Goal: Task Accomplishment & Management: Use online tool/utility

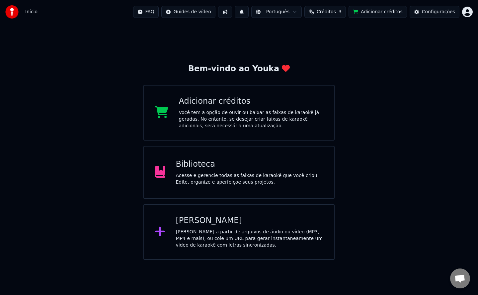
scroll to position [1048, 0]
click at [336, 15] on span "Créditos" at bounding box center [325, 12] width 19 height 7
click at [336, 14] on span "Créditos" at bounding box center [325, 12] width 19 height 7
click at [260, 174] on div "Acesse e gerencie todas as faixas de karaokê que você criou. Edite, organize e …" at bounding box center [250, 178] width 148 height 13
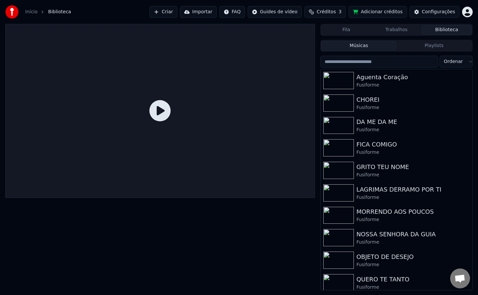
click at [209, 16] on button "Importar" at bounding box center [198, 12] width 37 height 12
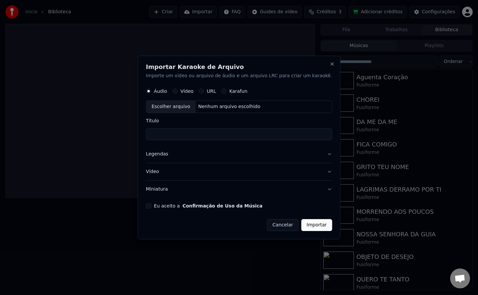
click at [151, 208] on button "Eu aceito a Confirmação de Uso da Música" at bounding box center [148, 205] width 5 height 5
click at [167, 191] on button "Miniatura" at bounding box center [239, 189] width 186 height 17
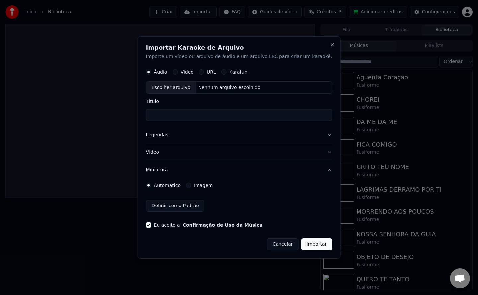
click at [191, 187] on button "Imagem" at bounding box center [188, 185] width 5 height 5
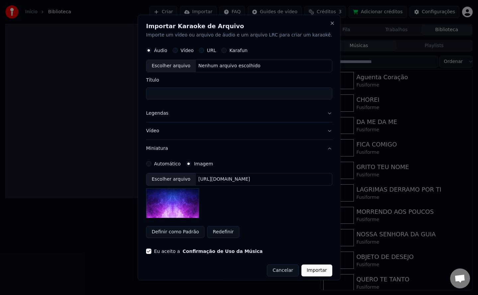
click at [198, 212] on img at bounding box center [172, 203] width 53 height 30
click at [220, 181] on div "[URL][DOMAIN_NAME]" at bounding box center [223, 179] width 57 height 7
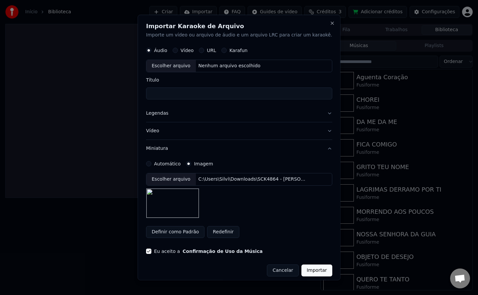
click at [162, 115] on button "Legendas" at bounding box center [239, 112] width 186 height 17
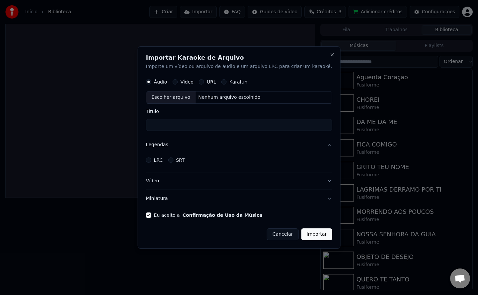
click at [151, 162] on button "LRC" at bounding box center [148, 160] width 5 height 5
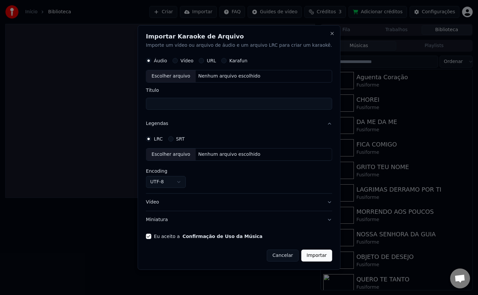
click at [196, 154] on div "Escolher arquivo" at bounding box center [170, 155] width 49 height 12
select select "**********"
click at [226, 79] on div "Nenhum arquivo escolhido" at bounding box center [228, 76] width 67 height 7
type input "**********"
click at [239, 76] on div "C:\Users\Silvi\Downloads\SCK4864 - [PERSON_NAME] 2025 - 01. EU TENHO DOIS AMORE…" at bounding box center [251, 76] width 113 height 7
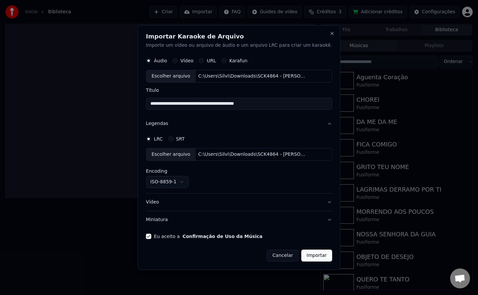
click at [301, 258] on button "Importar" at bounding box center [316, 256] width 31 height 12
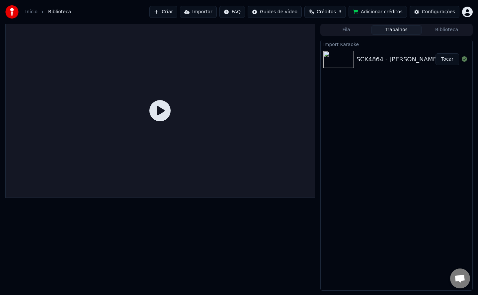
drag, startPoint x: 446, startPoint y: 61, endPoint x: 445, endPoint y: 117, distance: 56.1
click at [446, 61] on button "Tocar" at bounding box center [447, 59] width 24 height 12
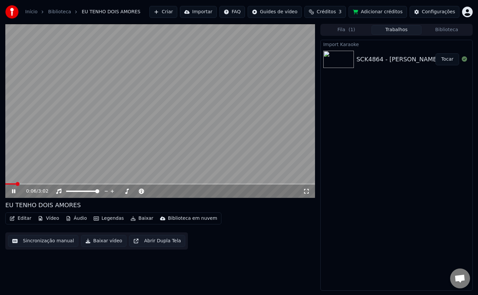
click at [78, 218] on button "Áudio" at bounding box center [76, 218] width 27 height 9
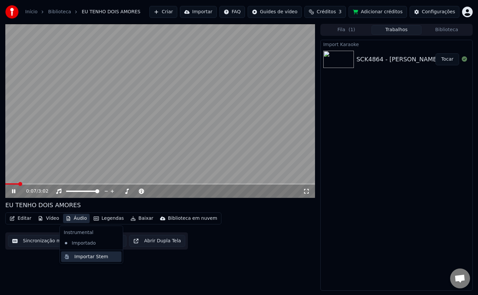
click at [85, 258] on div "Importar Stem" at bounding box center [91, 256] width 34 height 7
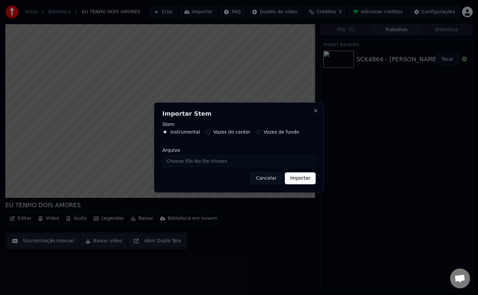
click at [255, 133] on button "Vozes de fundo" at bounding box center [257, 131] width 5 height 5
click at [225, 162] on input "Arquivo" at bounding box center [238, 161] width 153 height 12
click at [208, 132] on div "Vozes do cantor" at bounding box center [227, 131] width 45 height 5
click at [206, 131] on button "Vozes do cantor" at bounding box center [207, 131] width 5 height 5
click at [208, 161] on input "Arquivo" at bounding box center [238, 161] width 153 height 12
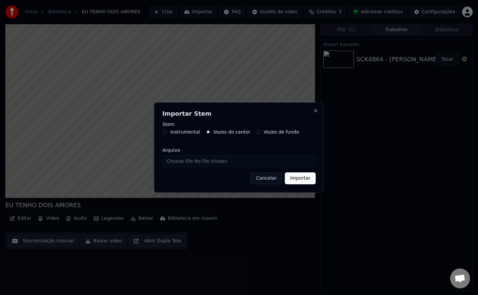
type input "**********"
click at [303, 183] on button "Importar" at bounding box center [300, 178] width 31 height 12
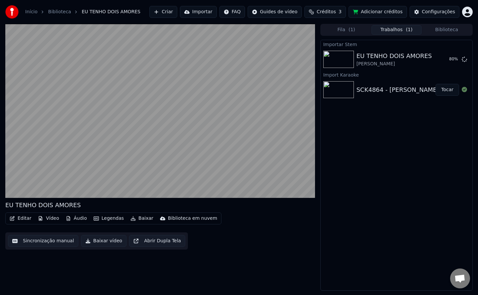
click at [106, 242] on button "Baixar vídeo" at bounding box center [103, 241] width 45 height 12
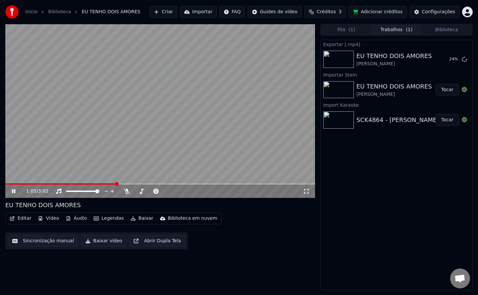
click at [14, 193] on icon at bounding box center [19, 191] width 16 height 5
click at [448, 94] on button "Tocar" at bounding box center [447, 90] width 24 height 12
click at [81, 220] on button "Áudio" at bounding box center [76, 218] width 27 height 9
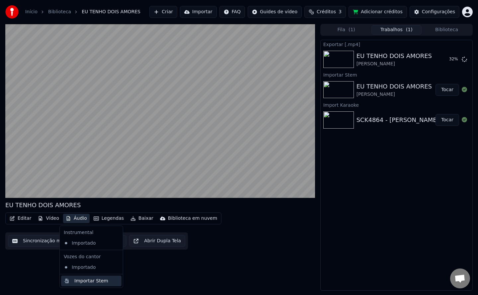
click at [97, 283] on div "Importar Stem" at bounding box center [91, 281] width 34 height 7
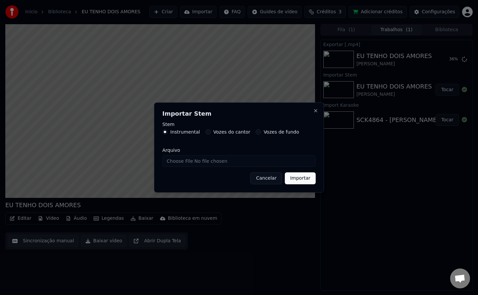
click at [193, 165] on input "Arquivo" at bounding box center [238, 161] width 153 height 12
type input "**********"
click at [300, 179] on button "Importar" at bounding box center [300, 178] width 31 height 12
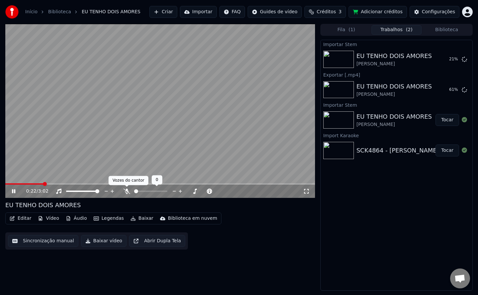
click at [128, 192] on icon at bounding box center [126, 191] width 7 height 5
click at [127, 192] on icon at bounding box center [127, 191] width 4 height 5
click at [128, 193] on icon at bounding box center [126, 191] width 7 height 5
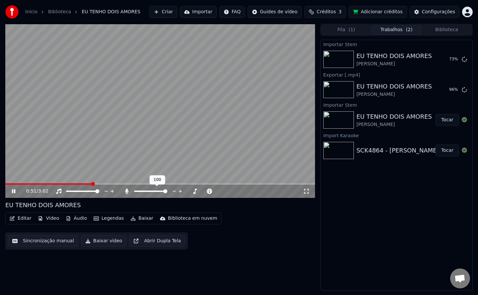
click at [128, 193] on icon at bounding box center [126, 191] width 7 height 5
click at [449, 60] on button "Tocar" at bounding box center [447, 59] width 24 height 12
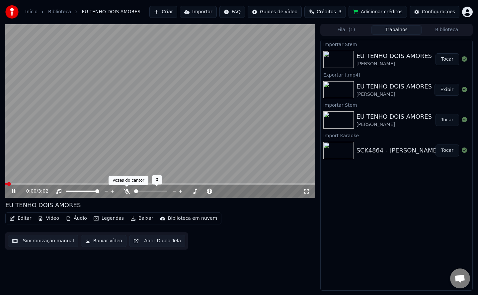
click at [129, 194] on icon at bounding box center [126, 191] width 7 height 5
click at [48, 221] on button "Vídeo" at bounding box center [48, 218] width 27 height 9
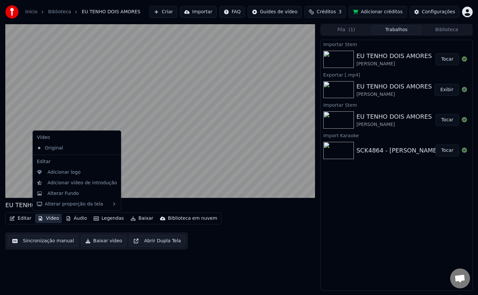
click at [57, 220] on button "Vídeo" at bounding box center [48, 218] width 27 height 9
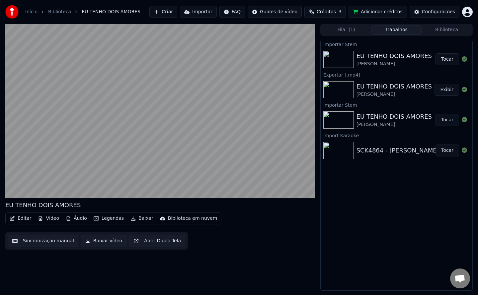
click at [74, 219] on button "Áudio" at bounding box center [76, 218] width 27 height 9
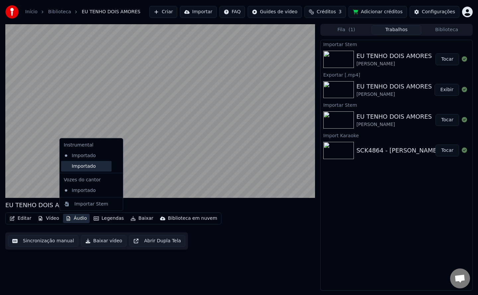
click at [87, 168] on div "Importado" at bounding box center [86, 166] width 50 height 11
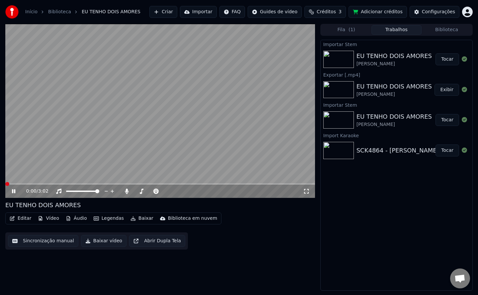
click at [72, 221] on button "Áudio" at bounding box center [76, 218] width 27 height 9
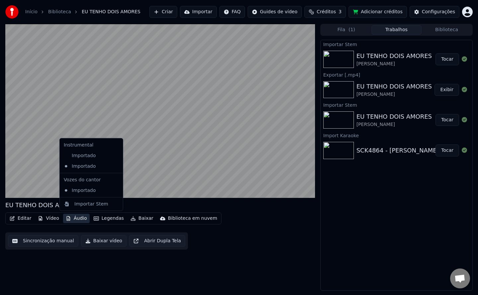
click at [202, 246] on div "Editar Vídeo Áudio Legendas Baixar Biblioteca em nuvem Sincronização manual Bai…" at bounding box center [159, 231] width 309 height 37
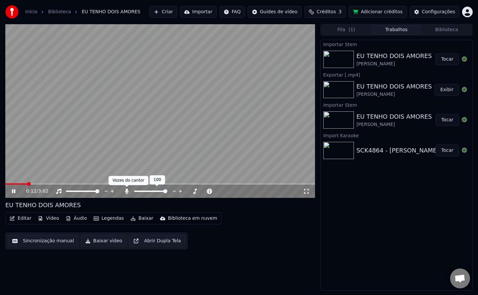
click at [124, 190] on icon at bounding box center [126, 191] width 7 height 5
click at [126, 192] on icon at bounding box center [126, 191] width 7 height 5
click at [454, 95] on button "Exibir" at bounding box center [446, 90] width 25 height 12
click at [206, 246] on div "Editar Vídeo Áudio Legendas Baixar Biblioteca em nuvem Sincronização manual Bai…" at bounding box center [159, 231] width 309 height 37
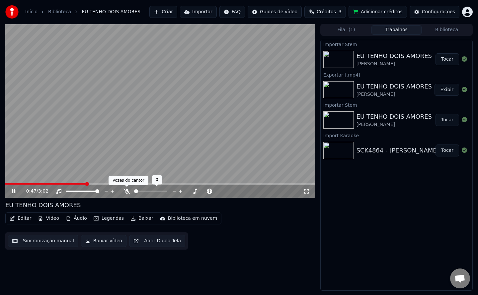
click at [124, 193] on icon at bounding box center [126, 191] width 7 height 5
click at [18, 222] on button "Editar" at bounding box center [20, 218] width 27 height 9
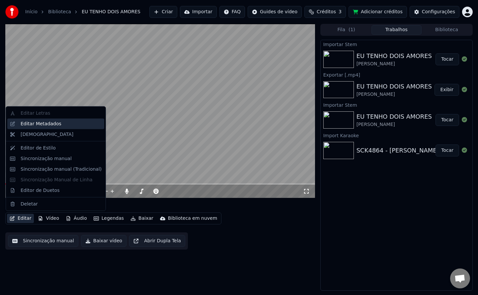
click at [55, 125] on div "Editar Metadados" at bounding box center [41, 123] width 41 height 7
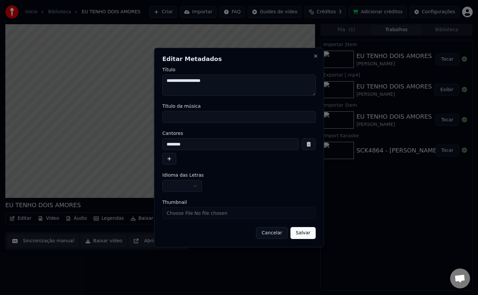
drag, startPoint x: 241, startPoint y: 82, endPoint x: 31, endPoint y: 83, distance: 210.3
click at [31, 83] on body "Início Biblioteca EU TENHO DOIS AMORES Criar Importar FAQ Guides de vídeo Crédi…" at bounding box center [239, 147] width 478 height 295
paste textarea "**********"
type textarea "**********"
click at [172, 114] on input "Título da música" at bounding box center [238, 117] width 153 height 12
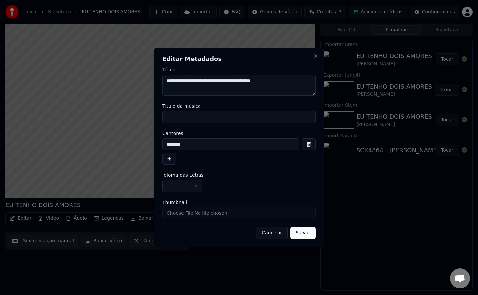
paste input "**********"
drag, startPoint x: 224, startPoint y: 118, endPoint x: 76, endPoint y: 107, distance: 149.0
click at [94, 110] on body "Início Biblioteca EU TENHO DOIS AMORES Criar Importar FAQ Guides de vídeo Crédi…" at bounding box center [239, 147] width 478 height 295
type input "**********"
click at [197, 147] on input "********" at bounding box center [230, 144] width 137 height 12
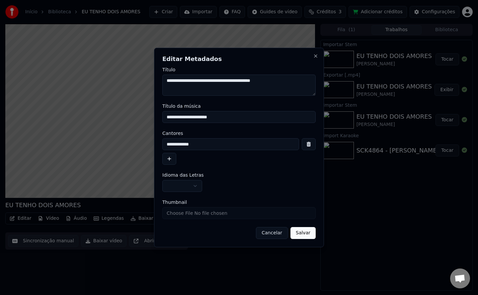
type input "**********"
click at [190, 189] on button "button" at bounding box center [182, 186] width 40 height 12
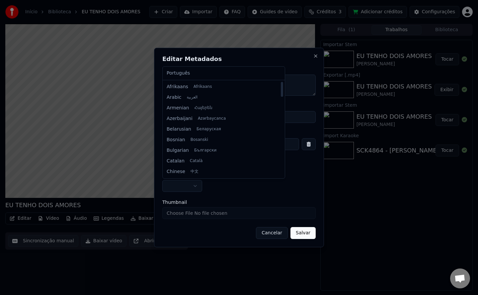
select select "**"
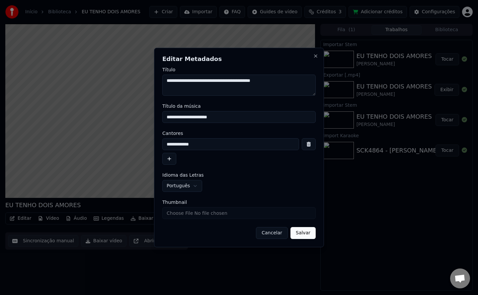
click at [298, 236] on button "Salvar" at bounding box center [302, 233] width 25 height 12
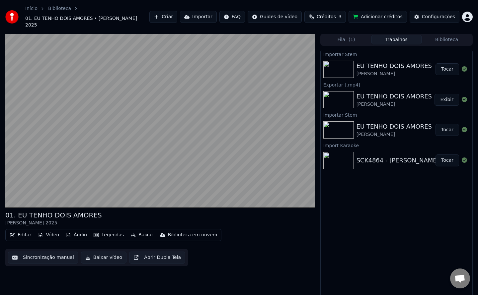
click at [109, 252] on button "Baixar vídeo" at bounding box center [103, 258] width 45 height 12
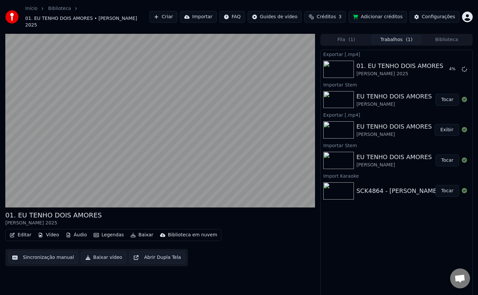
click at [79, 231] on button "Áudio" at bounding box center [76, 235] width 27 height 9
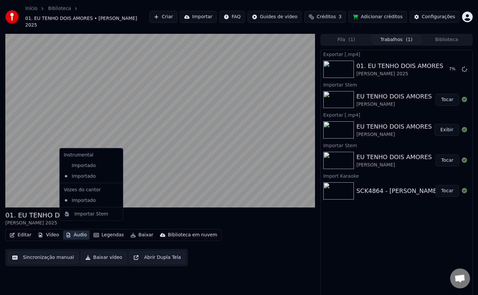
click at [80, 231] on button "Áudio" at bounding box center [76, 235] width 27 height 9
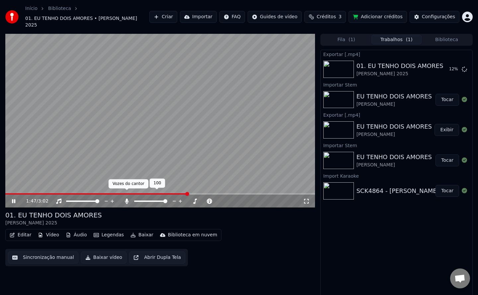
click at [126, 199] on icon at bounding box center [127, 201] width 4 height 5
click at [26, 231] on button "Editar" at bounding box center [20, 235] width 27 height 9
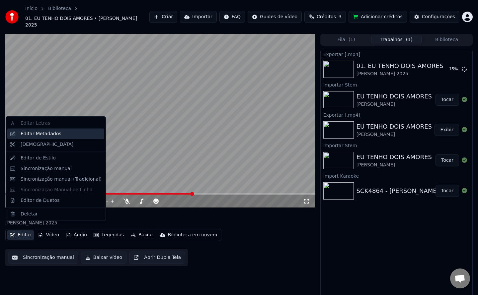
click at [42, 136] on div "Editar Metadados" at bounding box center [41, 133] width 41 height 7
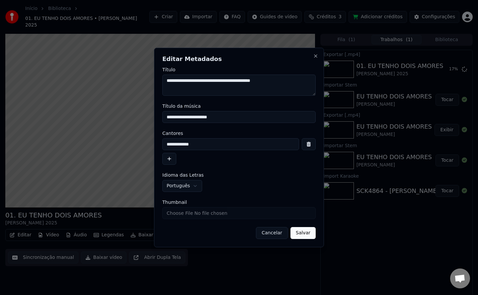
click at [307, 81] on textarea "**********" at bounding box center [238, 85] width 153 height 21
type textarea "**********"
click at [259, 115] on input "**********" at bounding box center [238, 117] width 153 height 12
type input "**********"
click at [295, 233] on button "Salvar" at bounding box center [302, 233] width 25 height 12
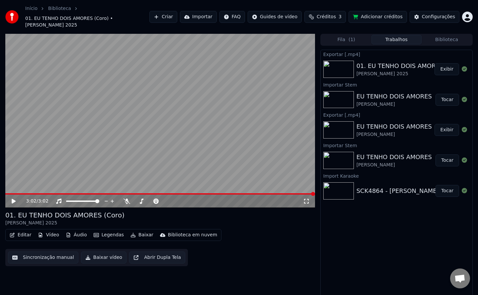
click at [46, 231] on button "Vídeo" at bounding box center [48, 235] width 27 height 9
click at [73, 231] on button "Áudio" at bounding box center [76, 235] width 27 height 9
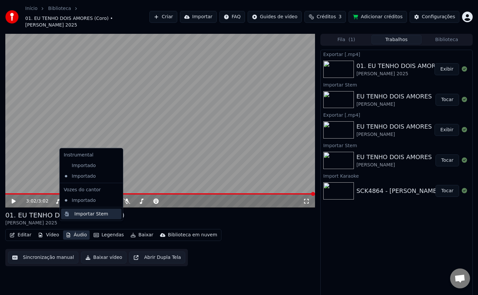
click at [85, 215] on div "Importar Stem" at bounding box center [91, 214] width 34 height 7
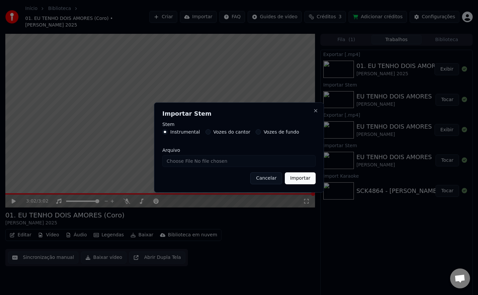
click at [198, 163] on input "Arquivo" at bounding box center [238, 161] width 153 height 12
type input "**********"
click at [299, 180] on button "Importar" at bounding box center [300, 178] width 31 height 12
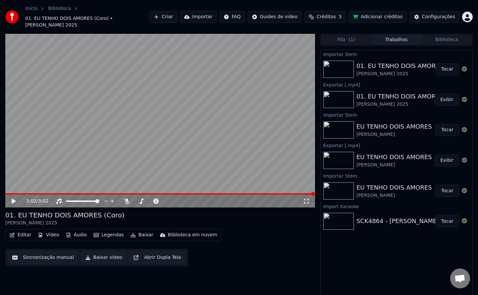
click at [89, 95] on video at bounding box center [159, 121] width 309 height 174
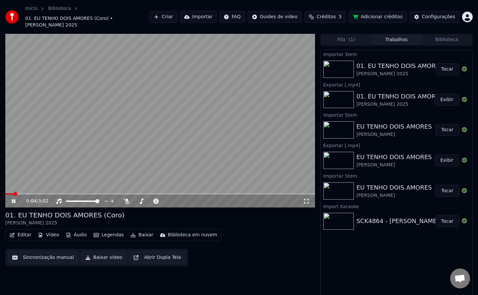
click at [442, 65] on button "Tocar" at bounding box center [447, 69] width 24 height 12
click at [129, 199] on icon at bounding box center [126, 201] width 7 height 5
click at [28, 231] on button "Editar" at bounding box center [20, 235] width 27 height 9
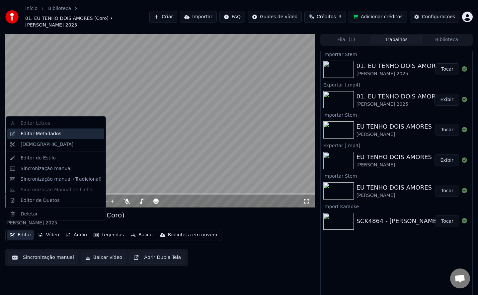
click at [32, 128] on div "Editar Metadados" at bounding box center [55, 133] width 97 height 11
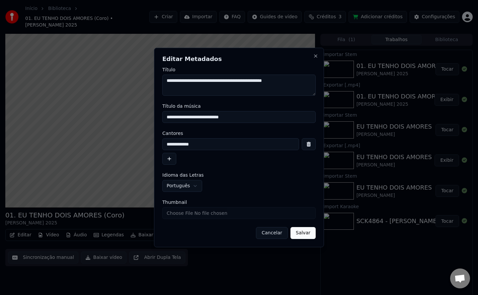
click at [305, 82] on textarea "**********" at bounding box center [238, 85] width 153 height 21
type textarea "**********"
click at [251, 119] on input "**********" at bounding box center [238, 117] width 153 height 12
type input "**********"
click at [303, 232] on button "Salvar" at bounding box center [302, 233] width 25 height 12
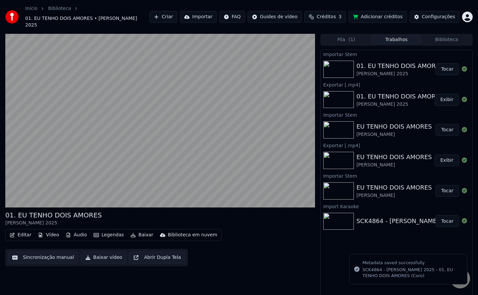
click at [25, 233] on button "Editar" at bounding box center [20, 235] width 27 height 9
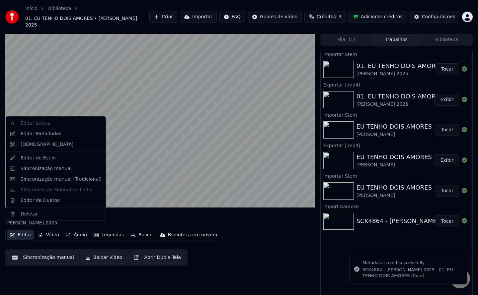
click at [25, 233] on button "Editar" at bounding box center [20, 235] width 27 height 9
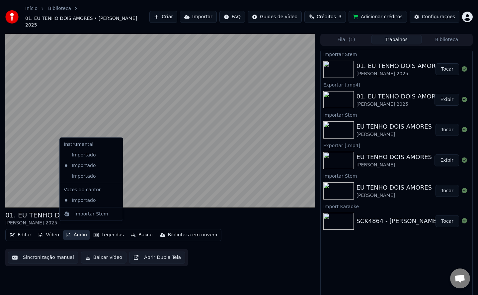
click at [78, 231] on button "Áudio" at bounding box center [76, 235] width 27 height 9
click at [83, 177] on div "Importado" at bounding box center [86, 176] width 50 height 11
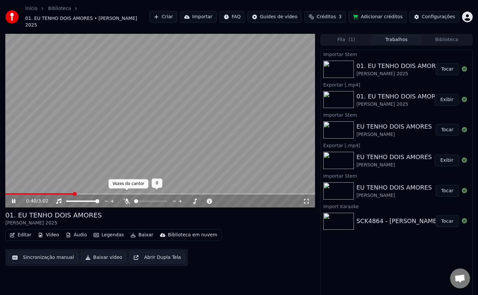
click at [126, 199] on icon at bounding box center [126, 201] width 7 height 5
click at [126, 199] on icon at bounding box center [127, 201] width 4 height 5
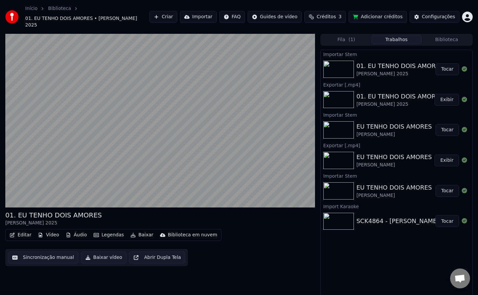
click at [452, 94] on button "Exibir" at bounding box center [446, 100] width 25 height 12
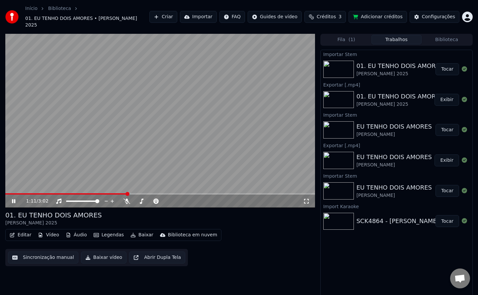
click at [210, 37] on video at bounding box center [159, 121] width 309 height 174
click at [451, 94] on button "Exibir" at bounding box center [446, 100] width 25 height 12
click at [448, 94] on button "Exibir" at bounding box center [446, 100] width 25 height 12
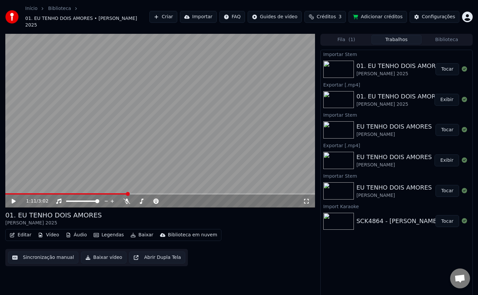
click at [78, 79] on video at bounding box center [159, 121] width 309 height 174
click at [84, 231] on button "Áudio" at bounding box center [76, 235] width 27 height 9
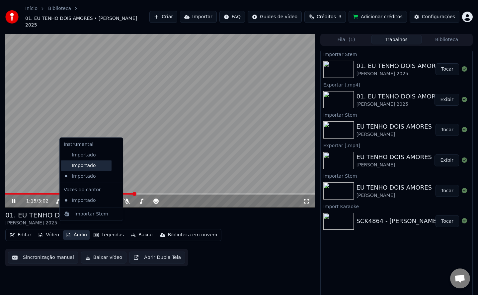
click at [84, 166] on div "Importado" at bounding box center [86, 165] width 50 height 11
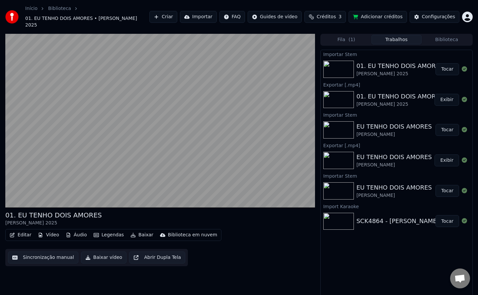
click at [18, 231] on button "Editar" at bounding box center [20, 235] width 27 height 9
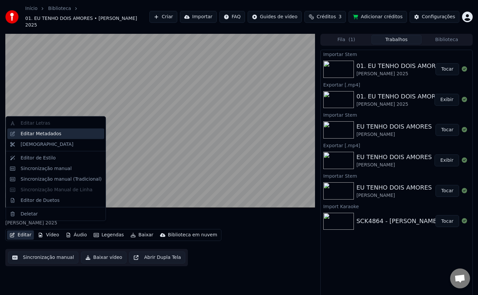
click at [46, 130] on div "Editar Metadados" at bounding box center [41, 133] width 41 height 7
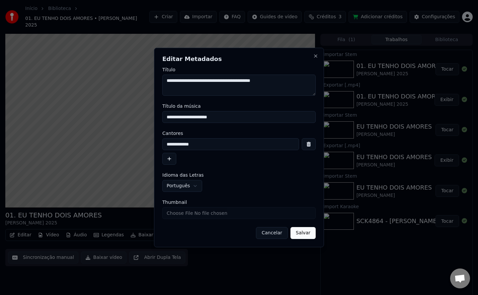
click at [310, 85] on textarea "**********" at bounding box center [238, 85] width 153 height 21
type textarea "**********"
click at [275, 115] on input "**********" at bounding box center [238, 117] width 153 height 12
paste input "*******"
type input "**********"
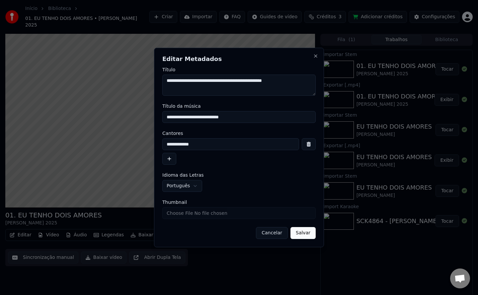
click at [300, 232] on button "Salvar" at bounding box center [302, 233] width 25 height 12
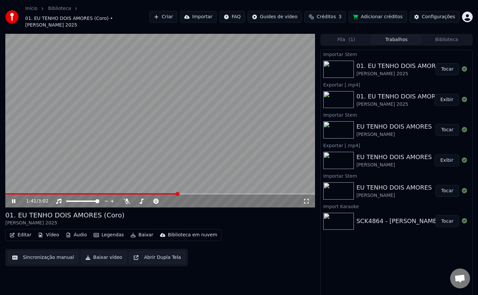
click at [94, 125] on video at bounding box center [159, 121] width 309 height 174
click at [100, 252] on button "Baixar vídeo" at bounding box center [103, 258] width 45 height 12
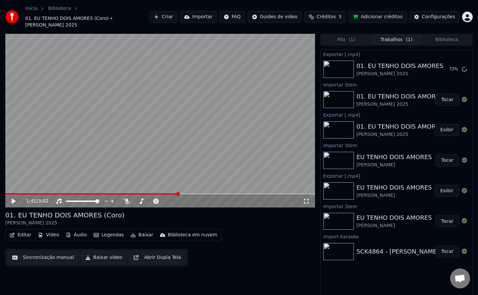
click at [159, 91] on video at bounding box center [159, 121] width 309 height 174
click at [159, 92] on video at bounding box center [159, 121] width 309 height 174
click at [450, 66] on button "Exibir" at bounding box center [446, 69] width 25 height 12
click at [375, 58] on div "01. EU TENHO DOIS AMORES (Coro) [PERSON_NAME] 2025 Exibir" at bounding box center [396, 69] width 152 height 23
click at [53, 231] on button "Vídeo" at bounding box center [48, 235] width 27 height 9
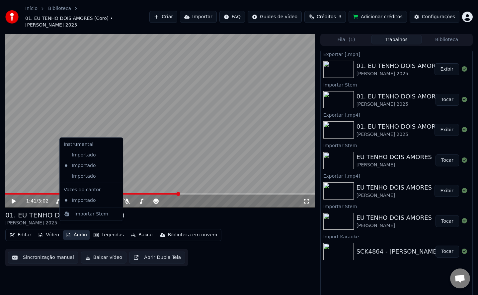
click at [81, 231] on button "Áudio" at bounding box center [76, 235] width 27 height 9
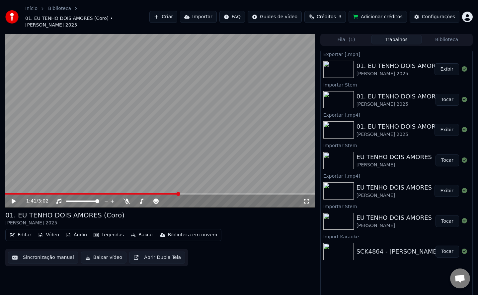
click at [81, 231] on button "Áudio" at bounding box center [76, 235] width 27 height 9
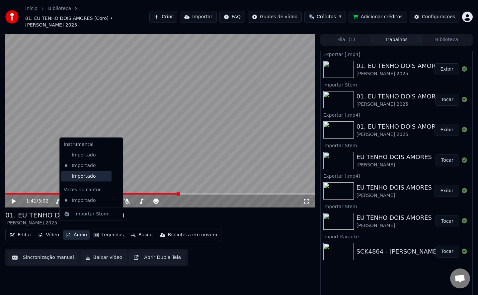
click at [85, 175] on div "Importado" at bounding box center [86, 176] width 50 height 11
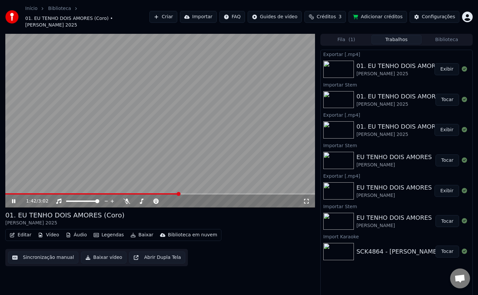
click at [108, 117] on video at bounding box center [159, 121] width 309 height 174
click at [25, 231] on button "Editar" at bounding box center [20, 235] width 27 height 9
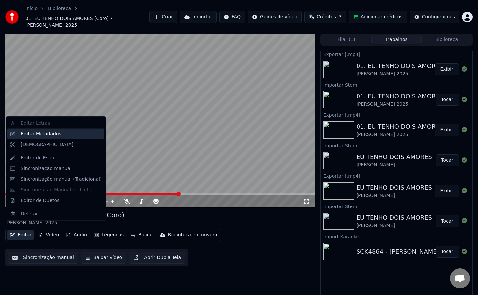
click at [52, 136] on div "Editar Metadados" at bounding box center [41, 133] width 41 height 7
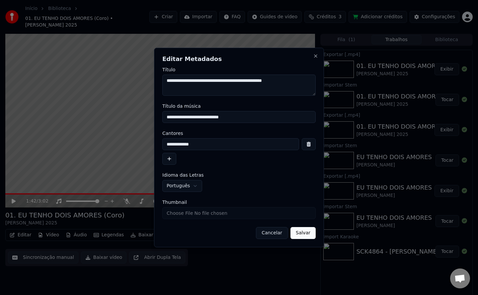
drag, startPoint x: 304, startPoint y: 86, endPoint x: 284, endPoint y: 95, distance: 22.1
click at [284, 95] on textarea "**********" at bounding box center [238, 85] width 153 height 21
type textarea "**********"
drag, startPoint x: 249, startPoint y: 122, endPoint x: 227, endPoint y: 125, distance: 22.7
click at [227, 125] on form "**********" at bounding box center [238, 153] width 153 height 172
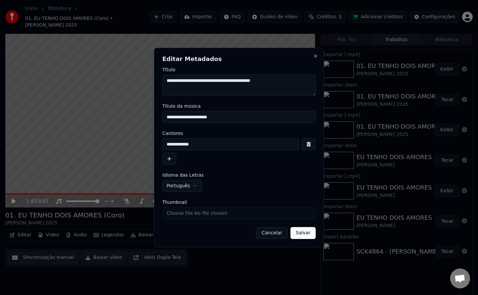
type input "**********"
click at [311, 237] on button "Salvar" at bounding box center [302, 233] width 25 height 12
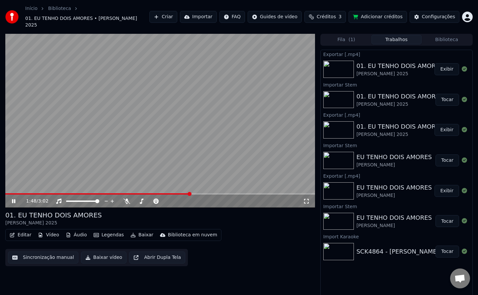
click at [26, 231] on button "Editar" at bounding box center [20, 235] width 27 height 9
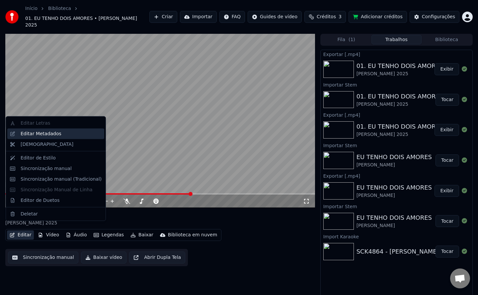
click at [54, 134] on div "Editar Metadados" at bounding box center [41, 133] width 41 height 7
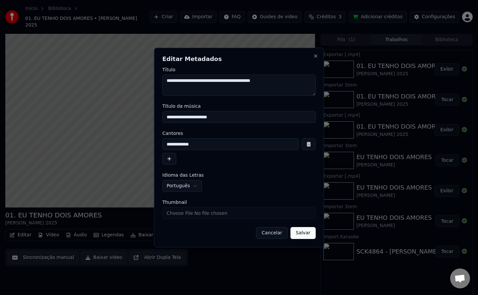
click at [305, 238] on button "Salvar" at bounding box center [302, 233] width 25 height 12
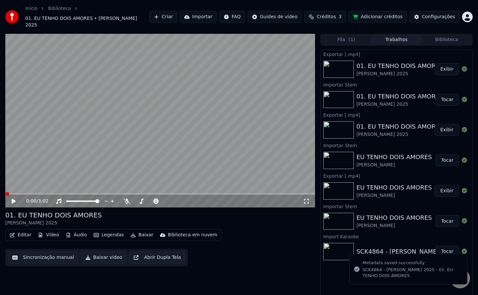
click at [94, 252] on button "Baixar vídeo" at bounding box center [103, 258] width 45 height 12
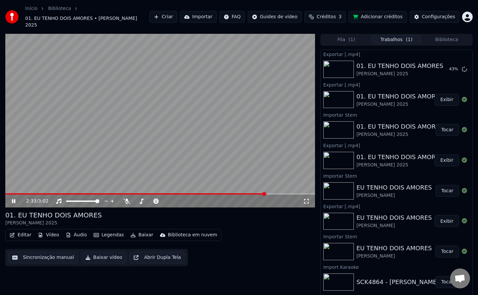
click at [225, 80] on video at bounding box center [159, 121] width 309 height 174
click at [204, 15] on button "Importar" at bounding box center [198, 17] width 37 height 12
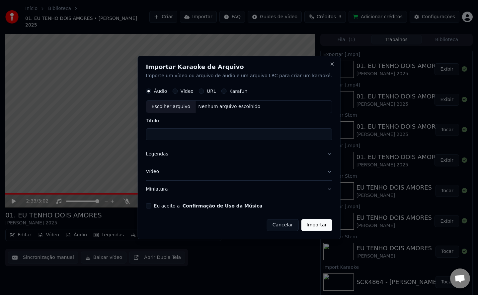
click at [159, 209] on form "Áudio Vídeo URL Karafun Escolher arquivo Nenhum arquivo escolhido Título Legend…" at bounding box center [239, 158] width 186 height 147
click at [151, 206] on button "Eu aceito a Confirmação de Uso da Música" at bounding box center [148, 205] width 5 height 5
click at [267, 226] on button "Cancelar" at bounding box center [283, 225] width 32 height 12
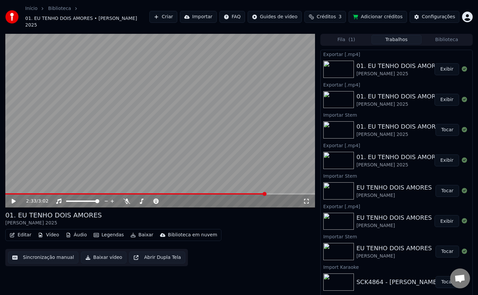
click at [216, 16] on button "Importar" at bounding box center [198, 17] width 37 height 12
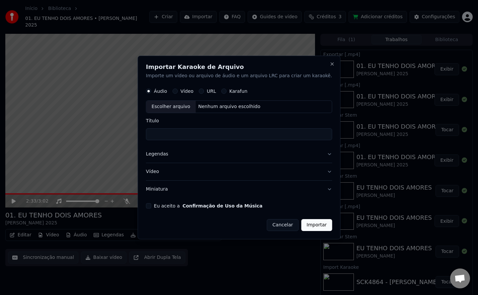
click at [151, 207] on button "Eu aceito a Confirmação de Uso da Música" at bounding box center [148, 205] width 5 height 5
click at [166, 191] on button "Miniatura" at bounding box center [239, 189] width 186 height 17
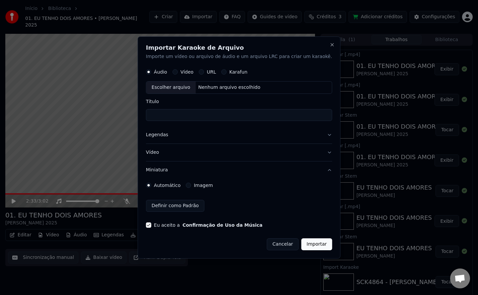
click at [201, 187] on div "Imagem" at bounding box center [199, 185] width 27 height 5
click at [191, 186] on button "Imagem" at bounding box center [188, 185] width 5 height 5
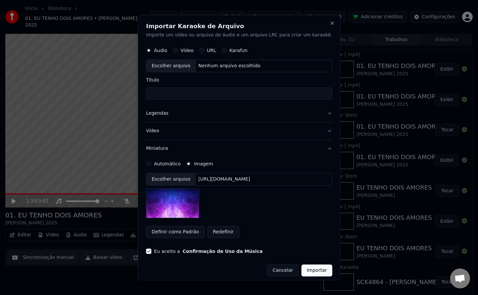
click at [222, 181] on div "[URL][DOMAIN_NAME]" at bounding box center [223, 179] width 57 height 7
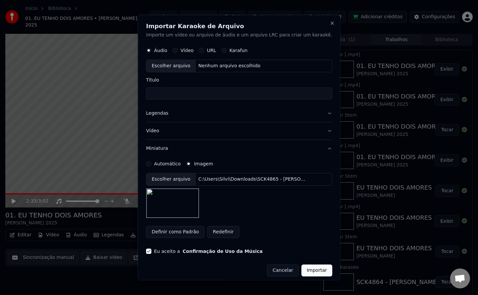
click at [166, 114] on button "Legendas" at bounding box center [239, 112] width 186 height 17
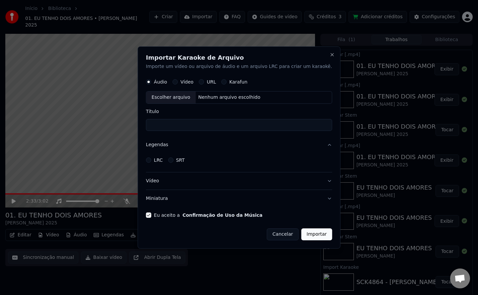
click at [163, 160] on label "LRC" at bounding box center [158, 160] width 9 height 5
click at [151, 160] on button "LRC" at bounding box center [148, 160] width 5 height 5
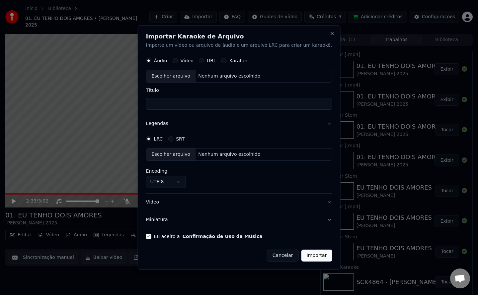
click at [223, 156] on div "Nenhum arquivo escolhido" at bounding box center [228, 154] width 67 height 7
select select "**********"
click at [237, 78] on div "Nenhum arquivo escolhido" at bounding box center [228, 76] width 67 height 7
drag, startPoint x: 280, startPoint y: 88, endPoint x: 280, endPoint y: 92, distance: 3.6
click at [280, 90] on label "Título" at bounding box center [239, 90] width 186 height 5
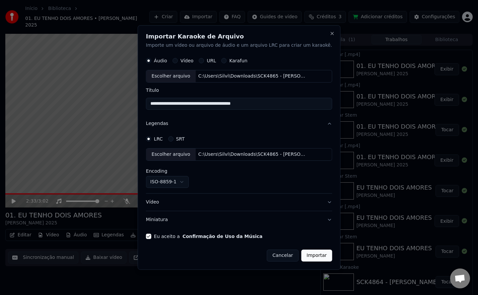
click at [280, 98] on input "**********" at bounding box center [239, 104] width 186 height 12
click at [287, 76] on div "C:\Users\Silvi\Downloads\SCK4865 - [PERSON_NAME] 2025 - 02. NOSSA SENHORA PBCH.…" at bounding box center [251, 76] width 113 height 7
type input "**********"
click at [301, 258] on button "Importar" at bounding box center [316, 256] width 31 height 12
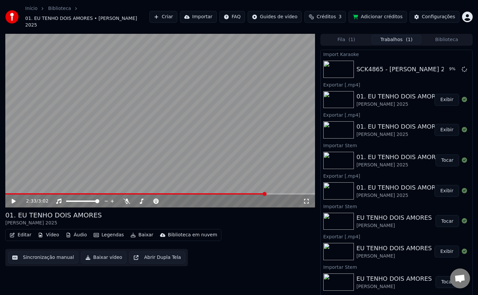
click at [213, 271] on div "2:33 / 3:02 01. EU TENHO DOIS AMORES [PERSON_NAME] 2025 Editar Vídeo Áudio Lege…" at bounding box center [159, 167] width 309 height 267
click at [438, 67] on button "Tocar" at bounding box center [447, 69] width 24 height 12
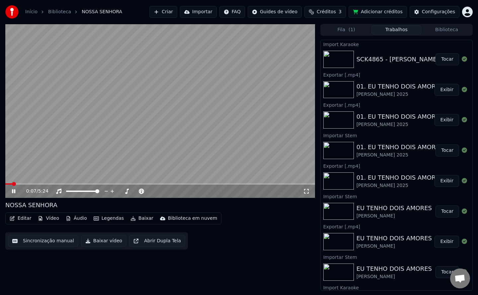
click at [22, 218] on button "Editar" at bounding box center [20, 218] width 27 height 9
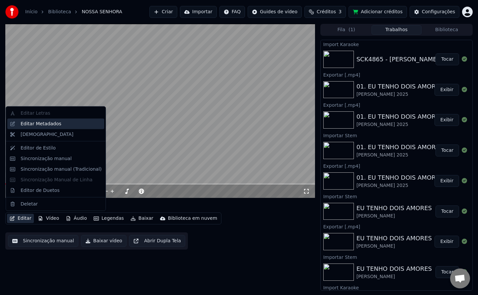
click at [58, 128] on div "Editar Metadados" at bounding box center [55, 123] width 97 height 11
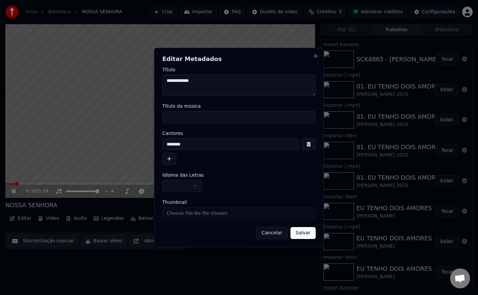
drag, startPoint x: 226, startPoint y: 85, endPoint x: 83, endPoint y: 55, distance: 145.6
click at [83, 55] on body "Início Biblioteca NOSSA SENHORA Criar Importar FAQ Guides de vídeo Créditos 3 A…" at bounding box center [239, 147] width 478 height 295
type textarea "**********"
click at [223, 120] on input "Título da música" at bounding box center [238, 117] width 153 height 12
paste input "**********"
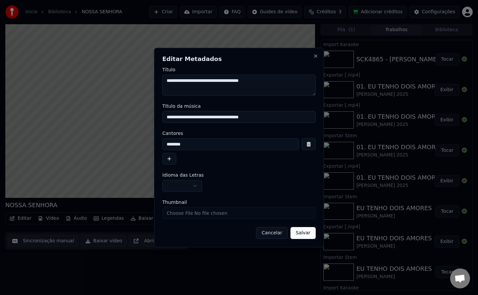
click at [231, 118] on input "**********" at bounding box center [238, 117] width 153 height 12
drag, startPoint x: 225, startPoint y: 117, endPoint x: 0, endPoint y: 62, distance: 231.9
click at [0, 63] on body "Início Biblioteca NOSSA SENHORA Criar Importar FAQ Guides de vídeo Créditos 3 A…" at bounding box center [239, 147] width 478 height 295
type input "**********"
drag, startPoint x: 201, startPoint y: 142, endPoint x: 0, endPoint y: 106, distance: 204.3
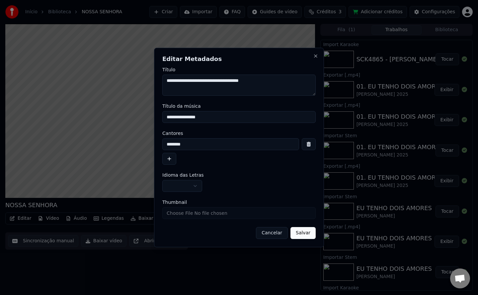
click at [0, 110] on body "Início Biblioteca NOSSA SENHORA Criar Importar FAQ Guides de vídeo Créditos 3 A…" at bounding box center [239, 147] width 478 height 295
paste input "**********"
drag, startPoint x: 188, startPoint y: 145, endPoint x: 0, endPoint y: 54, distance: 209.0
click at [0, 72] on body "Início Biblioteca NOSSA SENHORA Criar Importar FAQ Guides de vídeo Créditos 3 A…" at bounding box center [239, 147] width 478 height 295
drag, startPoint x: 276, startPoint y: 146, endPoint x: 196, endPoint y: 165, distance: 81.6
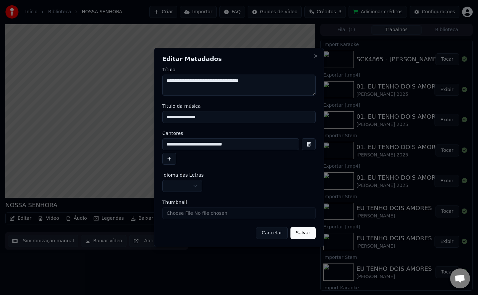
click at [196, 165] on form "**********" at bounding box center [238, 153] width 153 height 172
type input "**********"
click at [306, 233] on button "Salvar" at bounding box center [302, 233] width 25 height 12
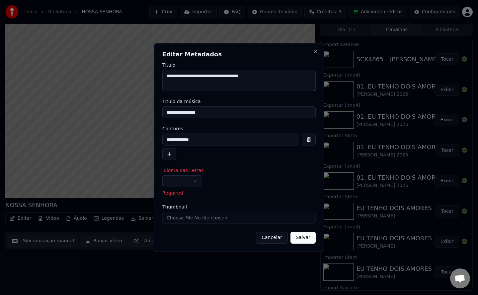
click at [190, 184] on button "button" at bounding box center [182, 181] width 40 height 12
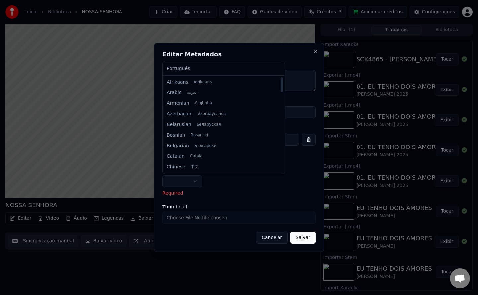
select select "**"
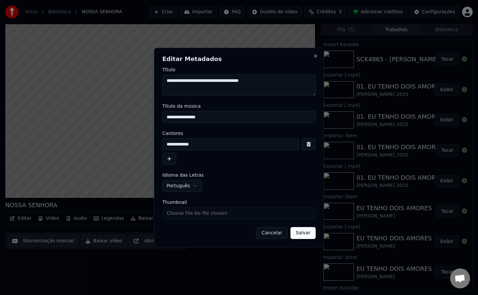
click at [301, 237] on button "Salvar" at bounding box center [302, 233] width 25 height 12
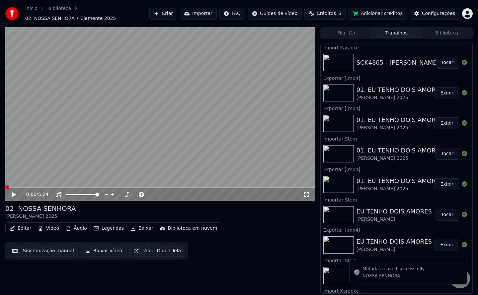
click at [99, 252] on button "Baixar vídeo" at bounding box center [103, 251] width 45 height 12
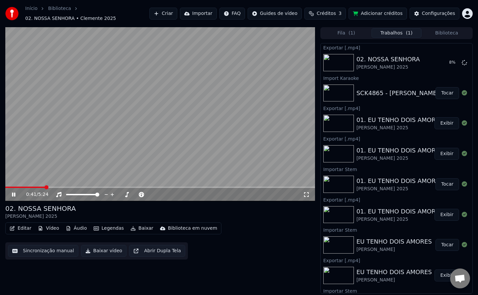
click at [78, 228] on button "Áudio" at bounding box center [76, 228] width 27 height 9
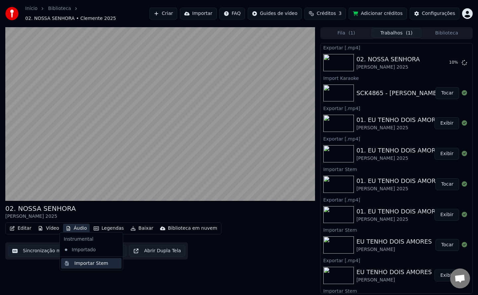
click at [83, 265] on div "Importar Stem" at bounding box center [91, 263] width 34 height 7
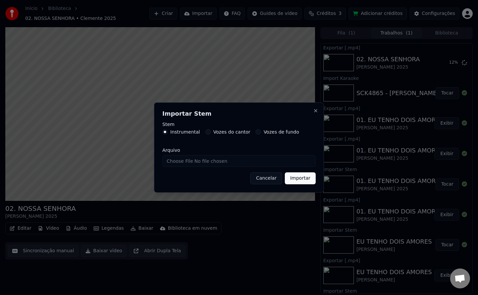
click at [200, 164] on input "Arquivo" at bounding box center [238, 161] width 153 height 12
type input "**********"
click at [300, 176] on button "Importar" at bounding box center [300, 178] width 31 height 12
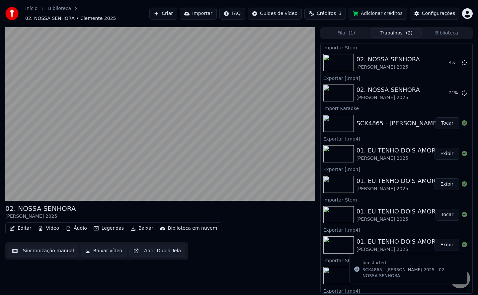
click at [81, 224] on button "Áudio" at bounding box center [76, 228] width 27 height 9
click at [93, 266] on div "Importar Stem" at bounding box center [91, 263] width 34 height 7
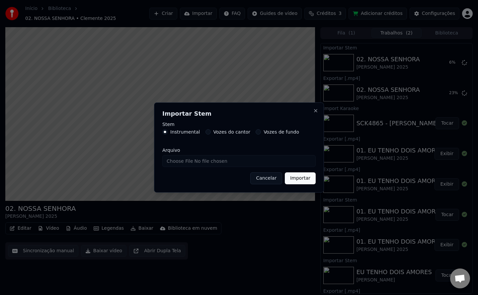
click at [224, 133] on label "Vozes do cantor" at bounding box center [231, 132] width 37 height 5
click at [211, 133] on button "Vozes do cantor" at bounding box center [207, 131] width 5 height 5
click at [230, 166] on input "Arquivo" at bounding box center [238, 161] width 153 height 12
type input "**********"
click at [298, 179] on button "Importar" at bounding box center [300, 178] width 31 height 12
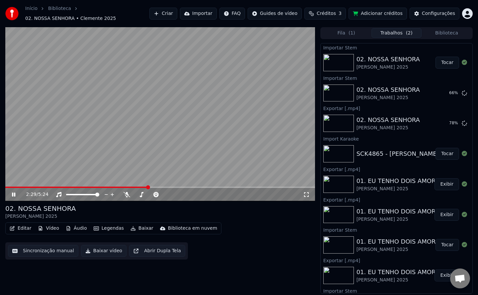
click at [441, 59] on button "Tocar" at bounding box center [447, 63] width 24 height 12
click at [53, 228] on button "Vídeo" at bounding box center [48, 228] width 27 height 9
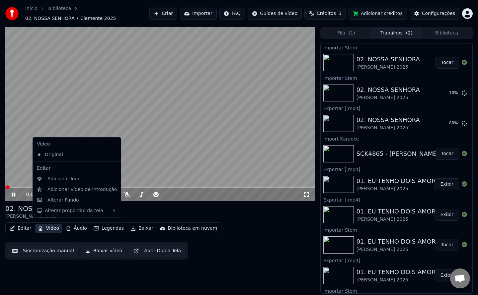
click at [57, 226] on button "Vídeo" at bounding box center [48, 228] width 27 height 9
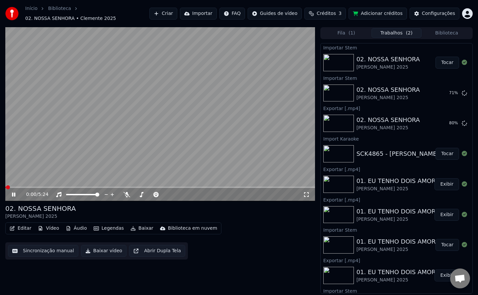
click at [75, 224] on button "Áudio" at bounding box center [76, 228] width 27 height 9
click at [127, 191] on body "Início Biblioteca 02. NOSSA SENHORA • Clemente 2025 Criar Importar FAQ Guides d…" at bounding box center [239, 147] width 478 height 295
click at [127, 192] on icon at bounding box center [126, 194] width 7 height 5
click at [74, 226] on button "Áudio" at bounding box center [76, 228] width 27 height 9
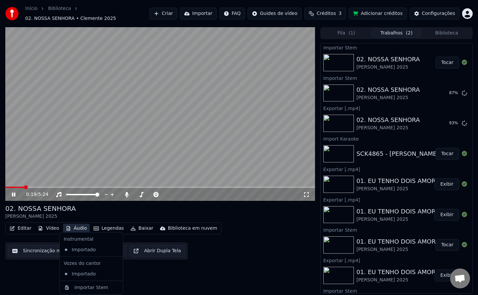
click at [15, 193] on icon at bounding box center [13, 195] width 3 height 4
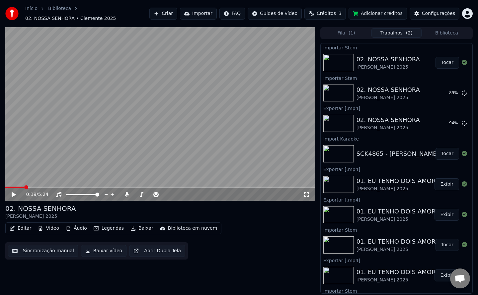
click at [75, 224] on button "Áudio" at bounding box center [76, 228] width 27 height 9
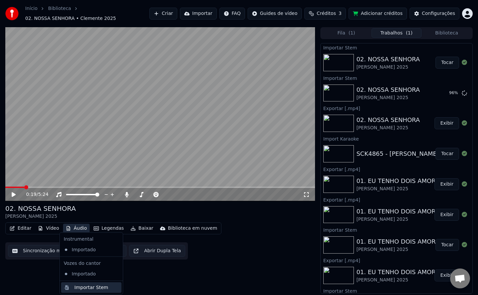
click at [85, 287] on div "Importar Stem" at bounding box center [91, 287] width 34 height 7
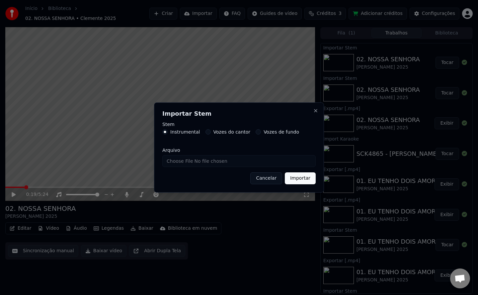
click at [231, 134] on label "Vozes do cantor" at bounding box center [231, 132] width 37 height 5
click at [211, 134] on button "Vozes do cantor" at bounding box center [207, 131] width 5 height 5
click at [221, 160] on input "Arquivo" at bounding box center [238, 161] width 153 height 12
type input "**********"
click at [296, 179] on button "Importar" at bounding box center [300, 178] width 31 height 12
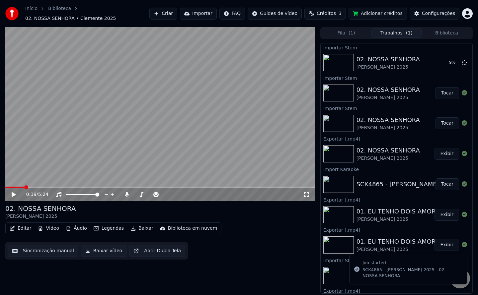
click at [447, 90] on button "Tocar" at bounding box center [447, 93] width 24 height 12
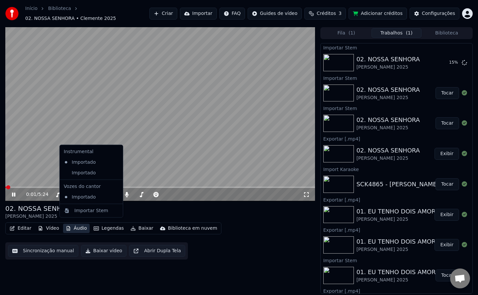
click at [72, 227] on button "Áudio" at bounding box center [76, 228] width 27 height 9
click at [88, 173] on div "Importado" at bounding box center [86, 173] width 50 height 11
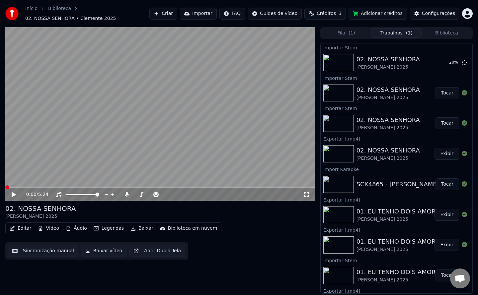
click at [81, 227] on button "Áudio" at bounding box center [76, 228] width 27 height 9
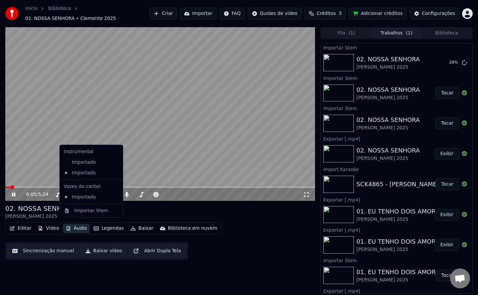
click at [167, 131] on video at bounding box center [159, 114] width 309 height 174
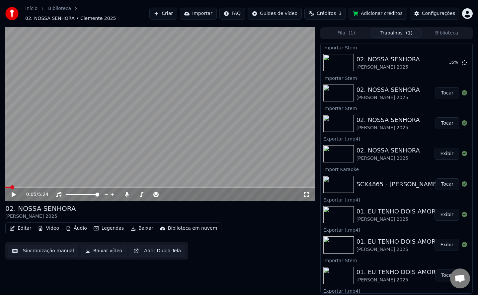
click at [169, 133] on video at bounding box center [159, 114] width 309 height 174
click at [442, 92] on button "Tocar" at bounding box center [447, 93] width 24 height 12
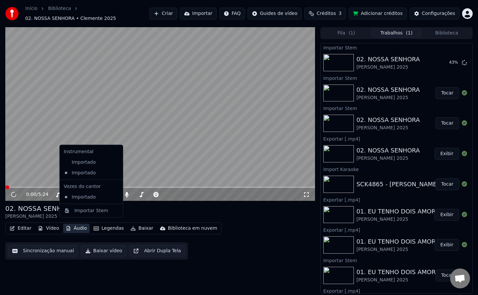
click at [78, 227] on button "Áudio" at bounding box center [76, 228] width 27 height 9
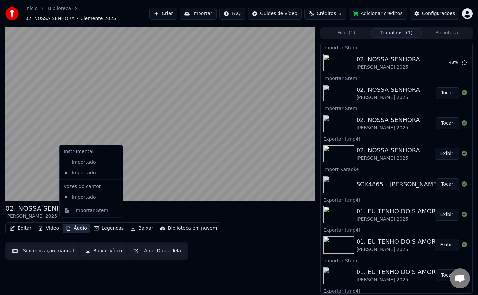
click at [78, 227] on button "Áudio" at bounding box center [76, 228] width 27 height 9
click at [75, 224] on button "Áudio" at bounding box center [76, 228] width 27 height 9
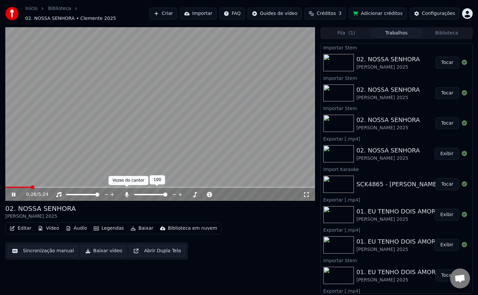
click at [128, 192] on icon at bounding box center [126, 194] width 7 height 5
click at [73, 224] on button "Áudio" at bounding box center [76, 228] width 27 height 9
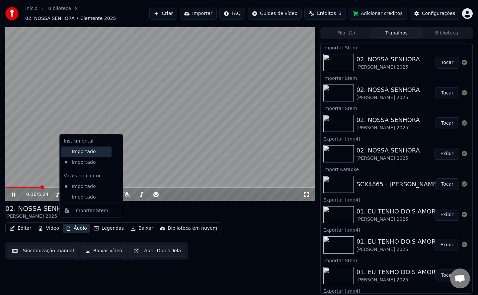
click at [78, 155] on div "Importado" at bounding box center [86, 151] width 50 height 11
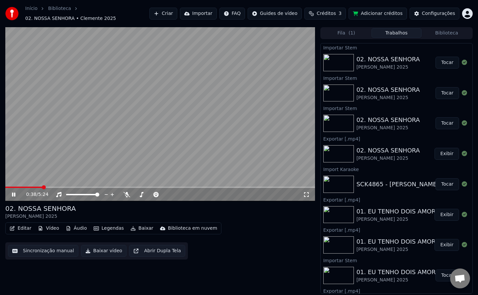
click at [80, 227] on button "Áudio" at bounding box center [76, 228] width 27 height 9
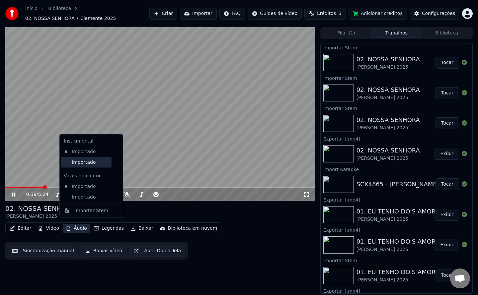
click at [87, 162] on div "Importado" at bounding box center [86, 162] width 50 height 11
click at [78, 225] on button "Áudio" at bounding box center [76, 228] width 27 height 9
click at [81, 198] on div "Importado" at bounding box center [86, 197] width 50 height 11
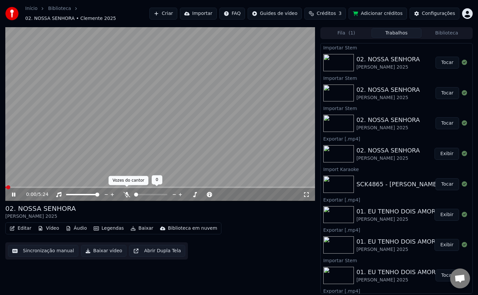
click at [128, 192] on icon at bounding box center [126, 194] width 7 height 5
click at [60, 193] on icon at bounding box center [58, 194] width 5 height 5
click at [38, 187] on span at bounding box center [159, 187] width 309 height 1
click at [75, 224] on button "Áudio" at bounding box center [76, 228] width 27 height 9
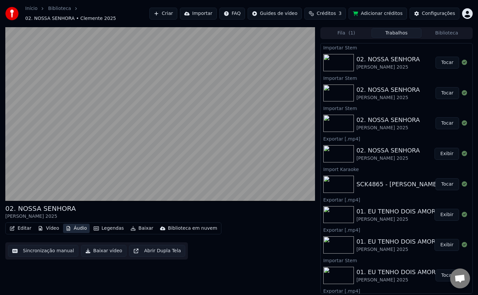
click at [75, 224] on button "Áudio" at bounding box center [76, 228] width 27 height 9
click at [74, 224] on button "Áudio" at bounding box center [76, 228] width 27 height 9
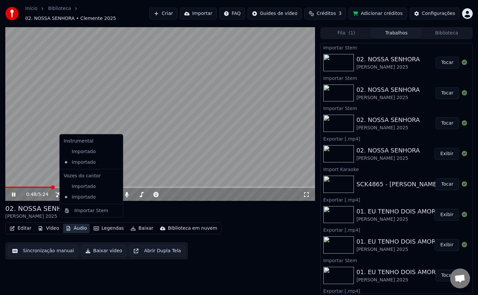
click at [446, 151] on button "Exibir" at bounding box center [446, 154] width 25 height 12
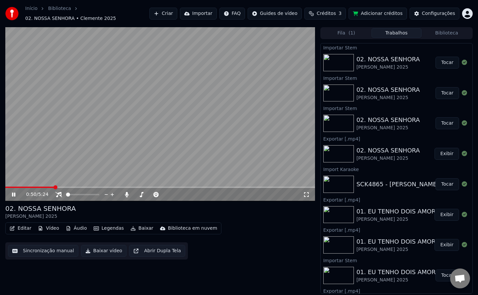
click at [158, 92] on video at bounding box center [159, 114] width 309 height 174
click at [442, 152] on button "Exibir" at bounding box center [446, 154] width 25 height 12
click at [440, 58] on button "Tocar" at bounding box center [447, 63] width 24 height 12
click at [49, 225] on button "Vídeo" at bounding box center [48, 228] width 27 height 9
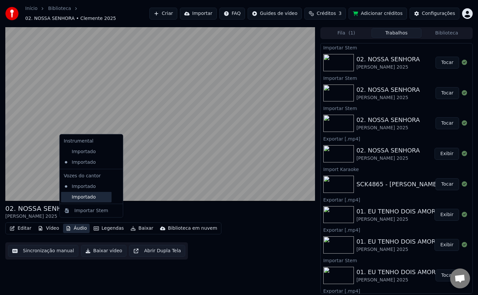
click at [86, 198] on div "Importado" at bounding box center [86, 197] width 50 height 11
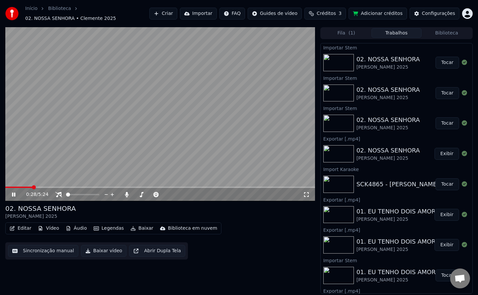
click at [32, 187] on span at bounding box center [159, 187] width 309 height 1
click at [32, 188] on div "0:31 / 5:24" at bounding box center [159, 194] width 309 height 13
click at [17, 192] on icon at bounding box center [19, 194] width 16 height 5
click at [73, 225] on button "Áudio" at bounding box center [76, 228] width 27 height 9
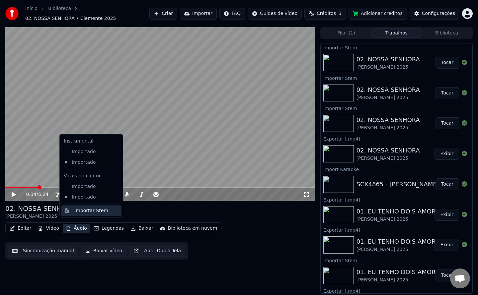
click at [84, 213] on div "Importar Stem" at bounding box center [91, 210] width 34 height 7
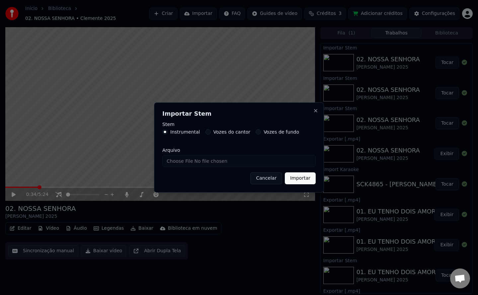
click at [182, 131] on label "Instrumental" at bounding box center [185, 132] width 30 height 5
click at [168, 131] on button "Instrumental" at bounding box center [164, 131] width 5 height 5
click at [194, 165] on input "Arquivo" at bounding box center [238, 161] width 153 height 12
type input "**********"
click at [297, 180] on button "Importar" at bounding box center [300, 178] width 31 height 12
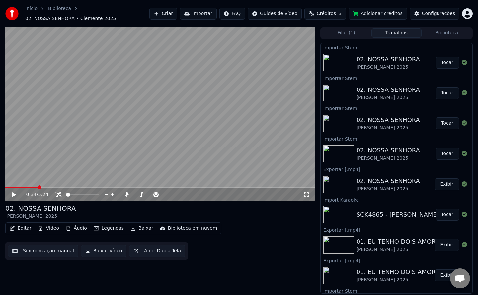
click at [444, 62] on button "Tocar" at bounding box center [447, 63] width 24 height 12
click at [58, 195] on div "0:00 / 5:24" at bounding box center [159, 194] width 309 height 13
click at [60, 192] on icon at bounding box center [58, 194] width 7 height 5
click at [126, 192] on icon at bounding box center [127, 194] width 4 height 5
click at [57, 192] on icon at bounding box center [58, 194] width 7 height 5
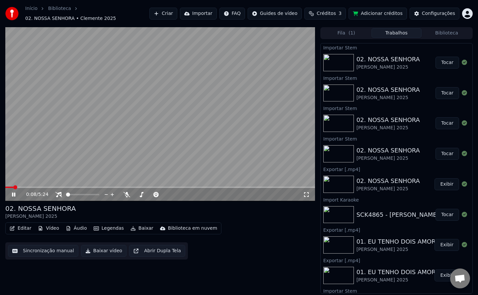
click at [75, 225] on button "Áudio" at bounding box center [76, 228] width 27 height 9
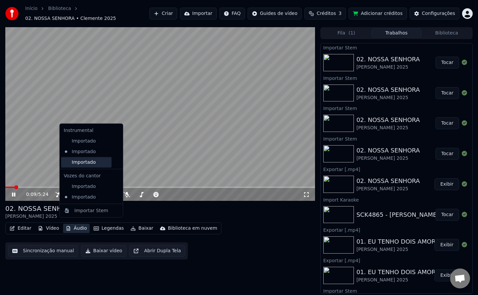
click at [82, 161] on div "Importado" at bounding box center [86, 162] width 50 height 11
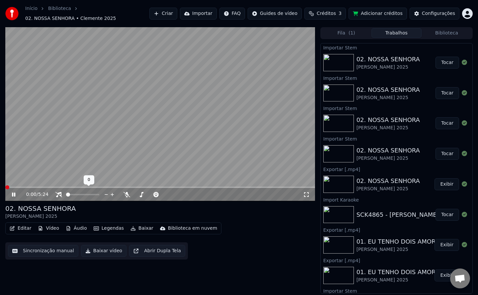
click at [62, 192] on div at bounding box center [88, 194] width 53 height 7
click at [59, 192] on icon at bounding box center [58, 194] width 7 height 5
click at [125, 193] on icon at bounding box center [126, 194] width 7 height 5
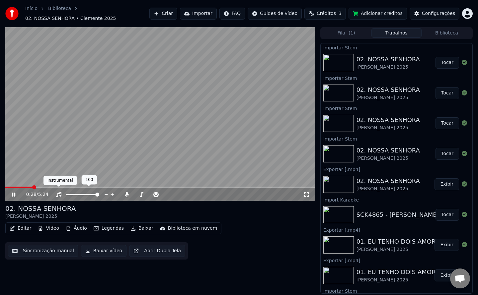
click at [59, 192] on icon at bounding box center [58, 194] width 7 height 5
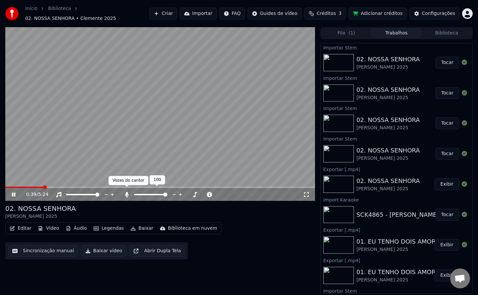
click at [127, 194] on icon at bounding box center [127, 194] width 4 height 5
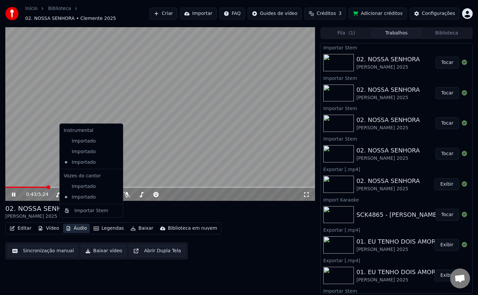
click at [72, 228] on button "Áudio" at bounding box center [76, 228] width 27 height 9
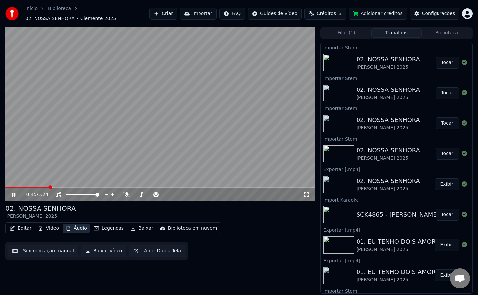
click at [73, 228] on button "Áudio" at bounding box center [76, 228] width 27 height 9
click at [94, 148] on video at bounding box center [159, 114] width 309 height 174
click at [209, 11] on button "Importar" at bounding box center [198, 14] width 37 height 12
click at [78, 229] on button "Áudio" at bounding box center [76, 228] width 27 height 9
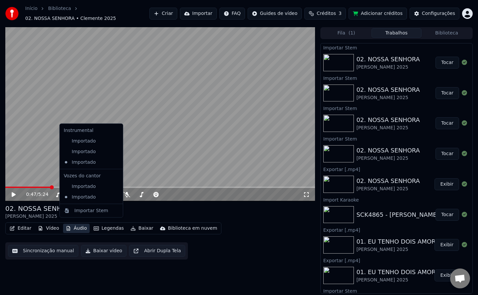
click at [78, 229] on button "Áudio" at bounding box center [76, 228] width 27 height 9
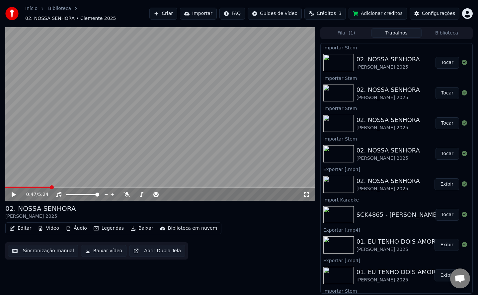
click at [445, 31] on button "Biblioteca" at bounding box center [446, 33] width 50 height 10
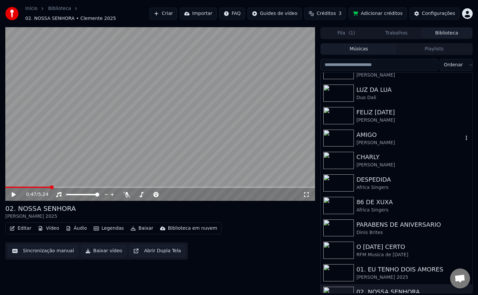
scroll to position [319, 0]
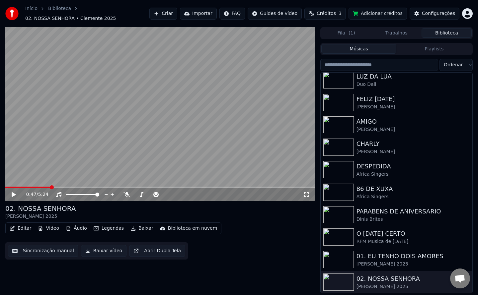
click at [457, 59] on html "Início Biblioteca 02. NOSSA SENHORA • Clemente 2025 Criar Importar FAQ Guides d…" at bounding box center [239, 147] width 478 height 295
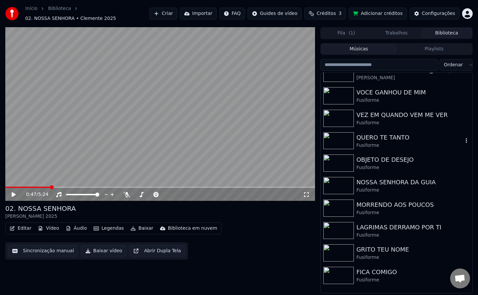
scroll to position [0, 0]
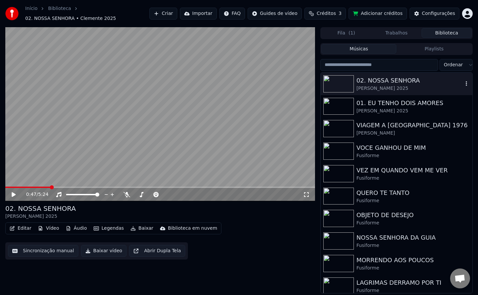
click at [458, 83] on body "Início Biblioteca 02. NOSSA SENHORA • Clemente 2025 Criar Importar FAQ Guides d…" at bounding box center [239, 147] width 478 height 295
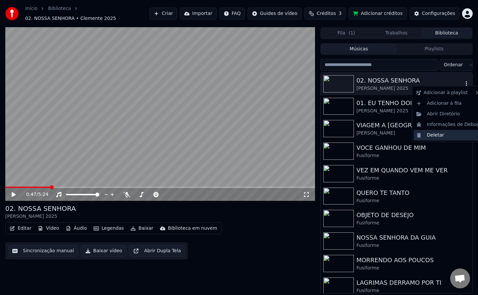
click at [438, 133] on div "Deletar" at bounding box center [447, 135] width 69 height 11
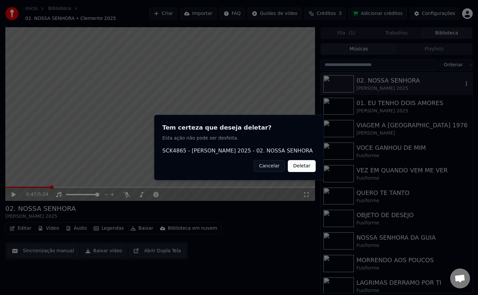
click at [299, 167] on button "Deletar" at bounding box center [302, 166] width 28 height 12
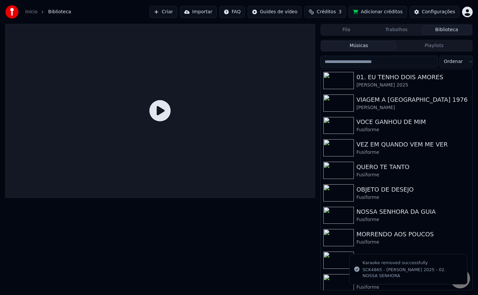
click at [216, 12] on button "Importar" at bounding box center [198, 12] width 37 height 12
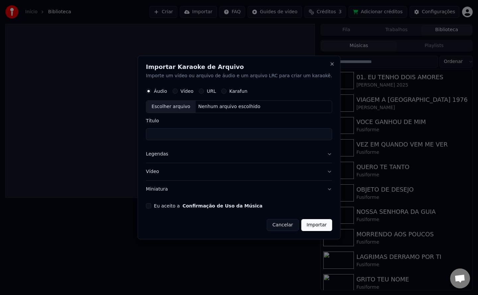
click at [165, 207] on div "Eu aceito a Confirmação de Uso da Música" at bounding box center [239, 205] width 186 height 5
click at [163, 207] on div "Eu aceito a Confirmação de Uso da Música" at bounding box center [239, 205] width 186 height 5
click at [160, 209] on form "Áudio Vídeo URL Karafun Escolher arquivo Nenhum arquivo escolhido Título Legend…" at bounding box center [239, 158] width 186 height 147
click at [151, 207] on button "Eu aceito a Confirmação de Uso da Música" at bounding box center [148, 205] width 5 height 5
click at [167, 191] on button "Miniatura" at bounding box center [239, 189] width 186 height 17
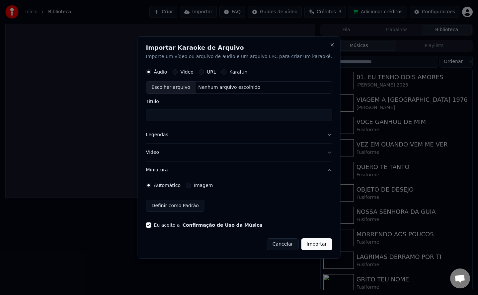
click at [211, 183] on label "Imagem" at bounding box center [203, 185] width 19 height 5
click at [191, 183] on button "Imagem" at bounding box center [188, 185] width 5 height 5
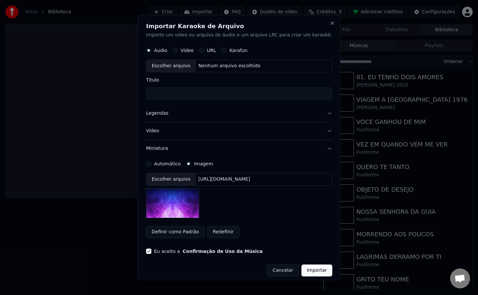
click at [227, 181] on div "[URL][DOMAIN_NAME]" at bounding box center [223, 179] width 57 height 7
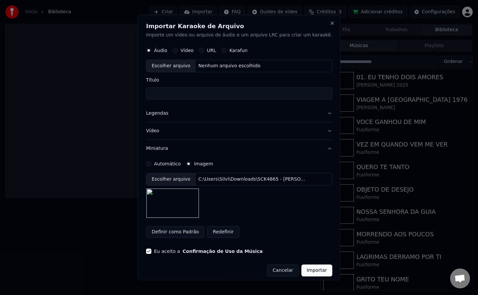
click at [160, 113] on button "Legendas" at bounding box center [239, 112] width 186 height 17
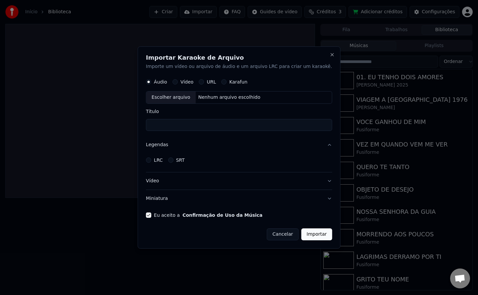
click at [163, 161] on label "LRC" at bounding box center [158, 160] width 9 height 5
click at [151, 161] on button "LRC" at bounding box center [148, 160] width 5 height 5
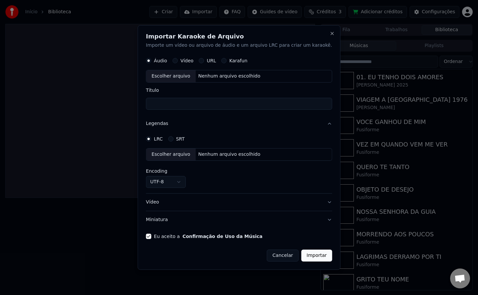
click at [216, 157] on div "Nenhum arquivo escolhido" at bounding box center [228, 154] width 67 height 7
select select "**********"
click at [216, 79] on div "Nenhum arquivo escolhido" at bounding box center [228, 76] width 67 height 7
type input "**********"
click at [306, 260] on button "Importar" at bounding box center [316, 256] width 31 height 12
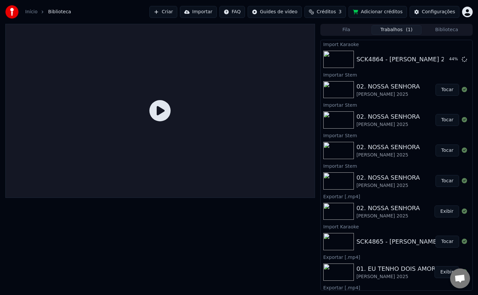
click at [408, 54] on div "SCK4864 - [PERSON_NAME] 2025 - 01. EU TENHO DOIS AMORES PBH 44 %" at bounding box center [396, 59] width 152 height 23
click at [461, 62] on icon at bounding box center [463, 58] width 5 height 5
click at [211, 12] on button "Importar" at bounding box center [198, 12] width 37 height 12
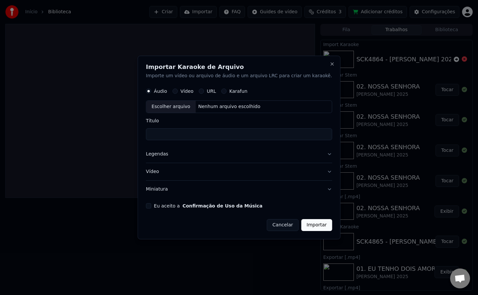
click at [151, 208] on button "Eu aceito a Confirmação de Uso da Música" at bounding box center [148, 205] width 5 height 5
click at [168, 190] on button "Miniatura" at bounding box center [239, 189] width 186 height 17
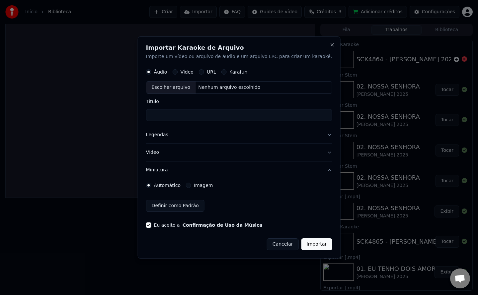
click at [202, 184] on div "Imagem" at bounding box center [199, 185] width 27 height 5
click at [201, 184] on div "Imagem" at bounding box center [199, 185] width 27 height 5
click at [213, 184] on label "Imagem" at bounding box center [203, 185] width 19 height 5
click at [191, 184] on button "Imagem" at bounding box center [188, 185] width 5 height 5
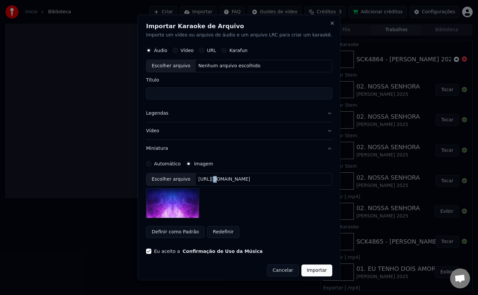
click at [214, 184] on div "Escolher arquivo [URL][DOMAIN_NAME]" at bounding box center [239, 179] width 186 height 13
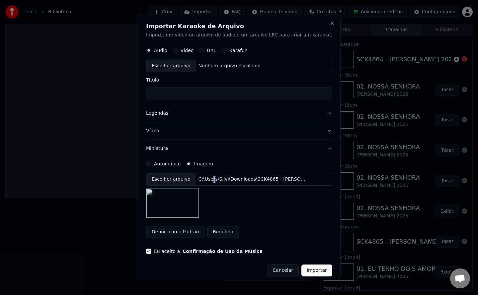
click at [161, 112] on button "Legendas" at bounding box center [239, 112] width 186 height 17
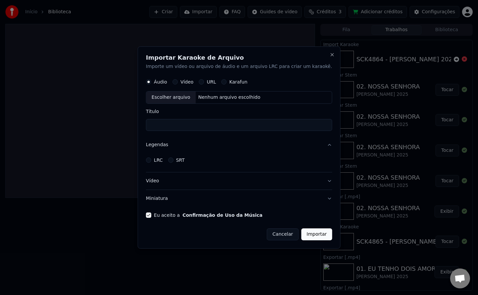
click at [163, 161] on label "LRC" at bounding box center [158, 160] width 9 height 5
click at [151, 161] on button "LRC" at bounding box center [148, 160] width 5 height 5
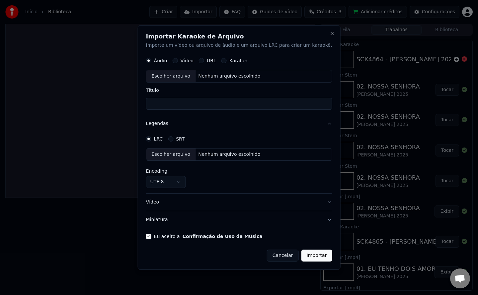
click at [214, 153] on div "Nenhum arquivo escolhido" at bounding box center [228, 154] width 67 height 7
select select "**********"
click at [226, 78] on div "Nenhum arquivo escolhido" at bounding box center [228, 76] width 67 height 7
type input "**********"
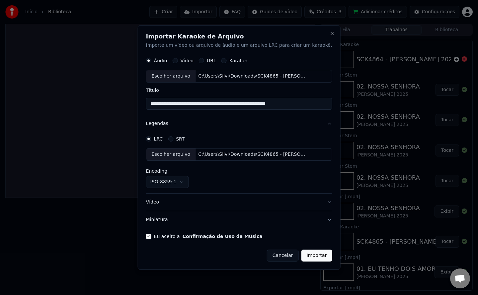
click at [307, 259] on button "Importar" at bounding box center [316, 256] width 31 height 12
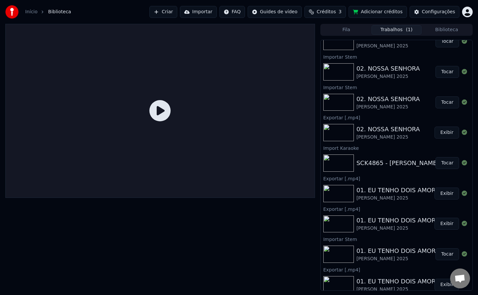
scroll to position [133, 0]
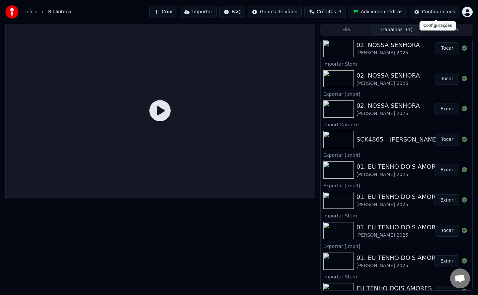
click at [441, 13] on div "Configurações" at bounding box center [438, 12] width 33 height 7
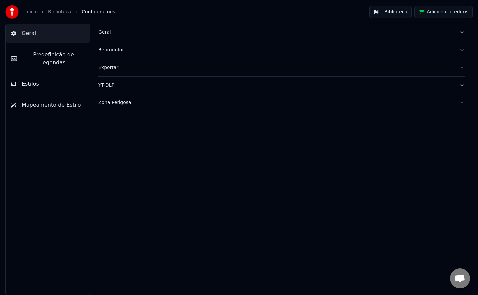
click at [110, 36] on button "Geral" at bounding box center [281, 32] width 366 height 17
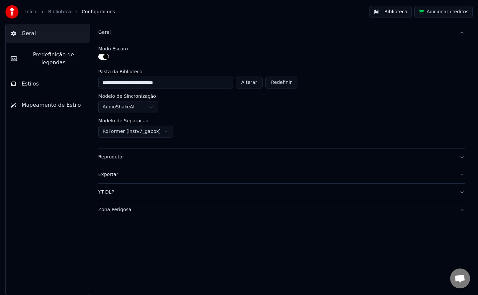
click at [110, 36] on button "Geral" at bounding box center [281, 32] width 366 height 17
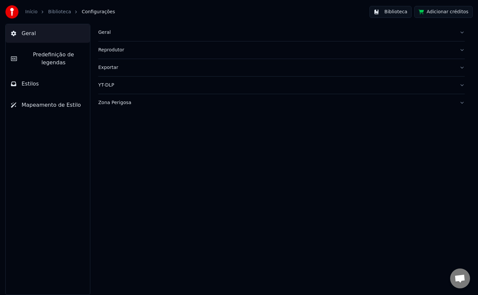
click at [114, 105] on div "Zona Perigosa" at bounding box center [276, 103] width 356 height 7
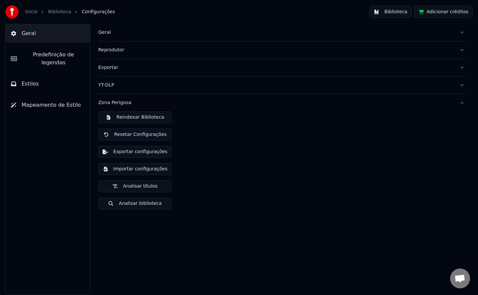
click at [121, 117] on button "Reindexar Biblioteca" at bounding box center [134, 117] width 73 height 12
click at [381, 13] on button "Biblioteca" at bounding box center [390, 12] width 42 height 12
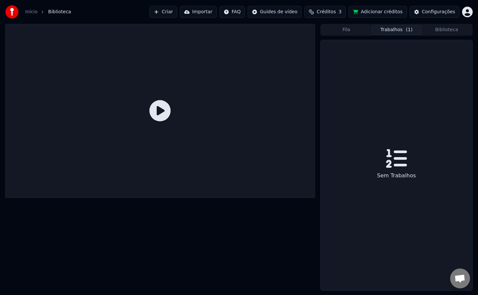
click at [380, 28] on button "Trabalhos ( 1 )" at bounding box center [396, 30] width 50 height 10
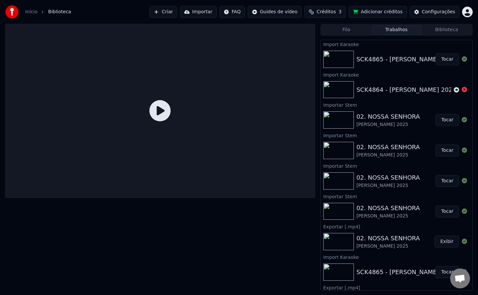
click at [251, 30] on div at bounding box center [159, 111] width 309 height 174
click at [435, 62] on button "Tocar" at bounding box center [447, 59] width 24 height 12
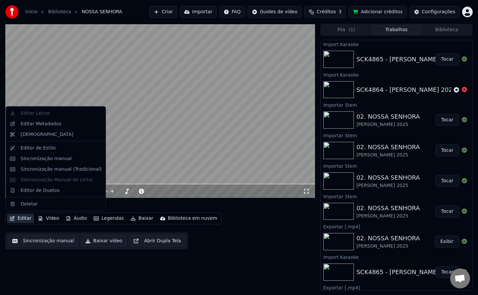
click at [24, 222] on button "Editar" at bounding box center [20, 218] width 27 height 9
click at [43, 122] on div "Editar Metadados" at bounding box center [41, 123] width 41 height 7
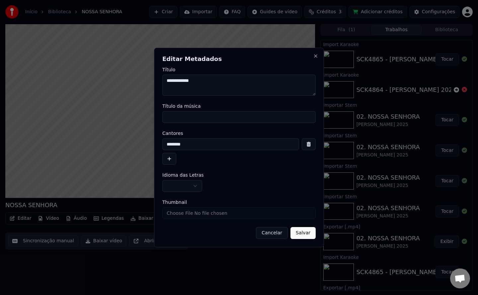
drag, startPoint x: 219, startPoint y: 81, endPoint x: 0, endPoint y: 54, distance: 220.8
click at [0, 54] on body "Início Biblioteca NOSSA SENHORA Criar Importar FAQ Guides de vídeo Créditos 3 A…" at bounding box center [239, 147] width 478 height 295
paste textarea "**********"
type textarea "**********"
click at [194, 121] on input "Título da música" at bounding box center [238, 117] width 153 height 12
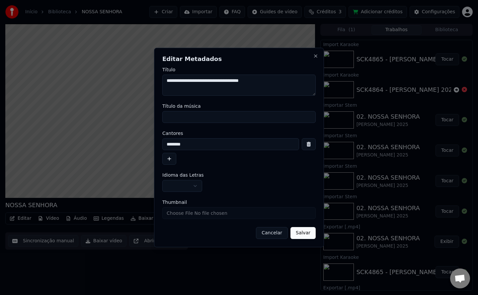
paste input "**********"
drag, startPoint x: 224, startPoint y: 120, endPoint x: 74, endPoint y: 119, distance: 149.6
click at [75, 119] on body "Início Biblioteca NOSSA SENHORA Criar Importar FAQ Guides de vídeo Créditos 3 A…" at bounding box center [239, 147] width 478 height 295
type input "**********"
drag, startPoint x: 198, startPoint y: 147, endPoint x: 0, endPoint y: 81, distance: 209.2
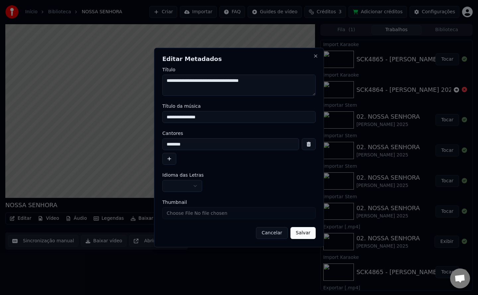
click at [0, 81] on body "Início Biblioteca NOSSA SENHORA Criar Importar FAQ Guides de vídeo Créditos 3 A…" at bounding box center [239, 147] width 478 height 295
paste input "**********"
drag, startPoint x: 275, startPoint y: 147, endPoint x: 219, endPoint y: 156, distance: 57.2
click at [219, 156] on div "**********" at bounding box center [238, 151] width 153 height 27
drag, startPoint x: 189, startPoint y: 145, endPoint x: 71, endPoint y: 118, distance: 120.5
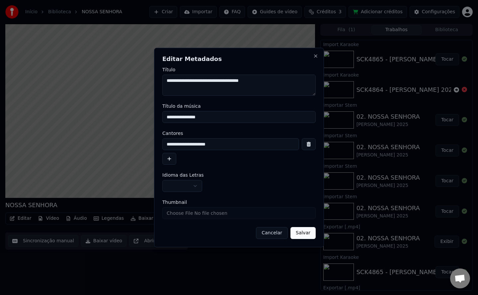
click at [74, 120] on body "Início Biblioteca NOSSA SENHORA Criar Importar FAQ Guides de vídeo Créditos 3 A…" at bounding box center [239, 147] width 478 height 295
type input "**********"
click at [176, 178] on div "**********" at bounding box center [238, 182] width 153 height 19
click at [170, 183] on body "Início Biblioteca NOSSA SENHORA Criar Importar FAQ Guides de vídeo Créditos 3 A…" at bounding box center [239, 147] width 478 height 295
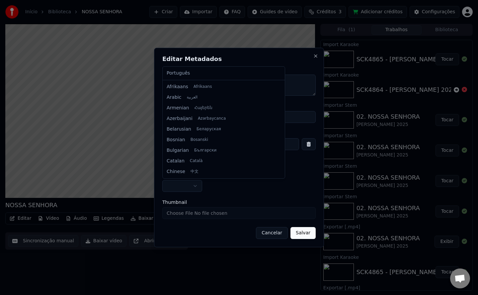
click at [170, 182] on div at bounding box center [239, 147] width 478 height 295
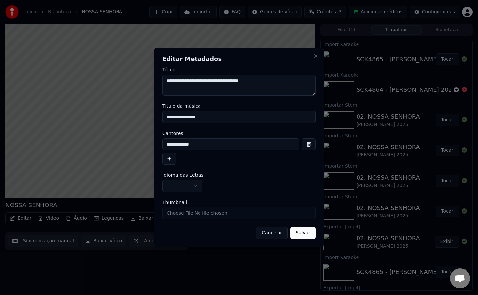
click at [171, 188] on button "button" at bounding box center [182, 186] width 40 height 12
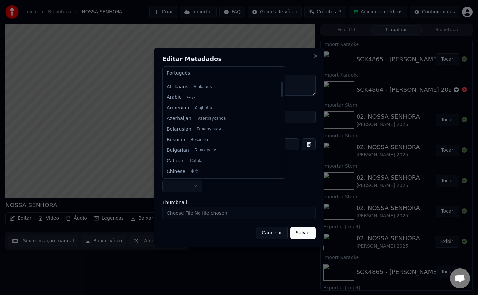
select select "**"
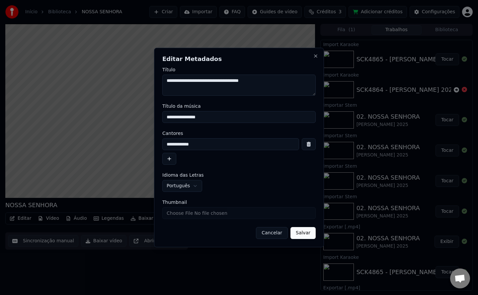
click at [307, 233] on button "Salvar" at bounding box center [302, 233] width 25 height 12
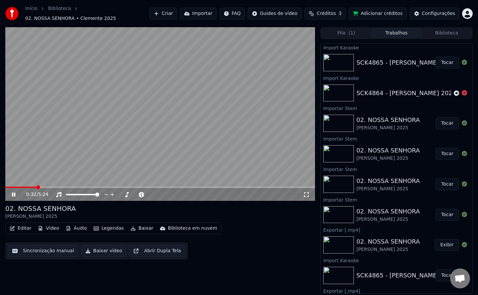
click at [77, 225] on button "Áudio" at bounding box center [76, 228] width 27 height 9
click at [92, 268] on div "Importar Stem" at bounding box center [91, 263] width 60 height 11
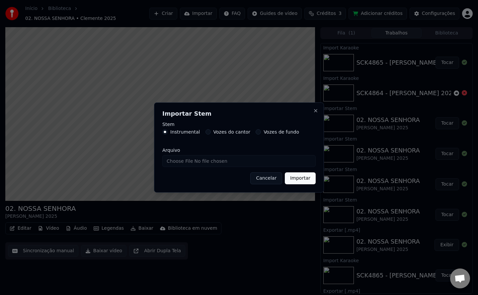
click at [225, 132] on label "Vozes do cantor" at bounding box center [231, 132] width 37 height 5
click at [211, 132] on button "Vozes do cantor" at bounding box center [207, 131] width 5 height 5
click at [221, 162] on input "Arquivo" at bounding box center [238, 161] width 153 height 12
type input "**********"
click at [301, 181] on button "Importar" at bounding box center [300, 178] width 31 height 12
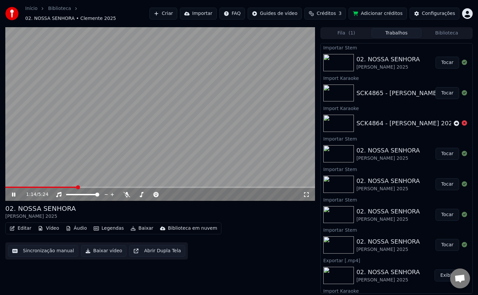
click at [443, 57] on button "Tocar" at bounding box center [447, 63] width 24 height 12
click at [126, 192] on icon at bounding box center [126, 194] width 7 height 5
click at [75, 227] on button "Áudio" at bounding box center [76, 228] width 27 height 9
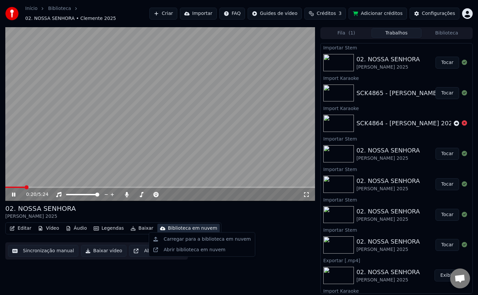
click at [154, 144] on video at bounding box center [159, 114] width 309 height 174
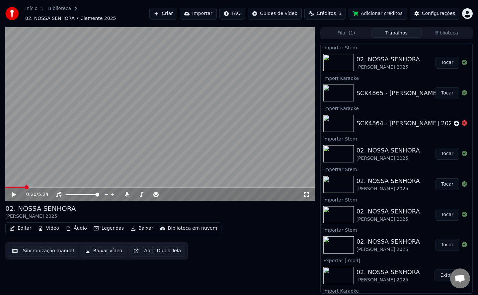
click at [74, 224] on button "Áudio" at bounding box center [76, 228] width 27 height 9
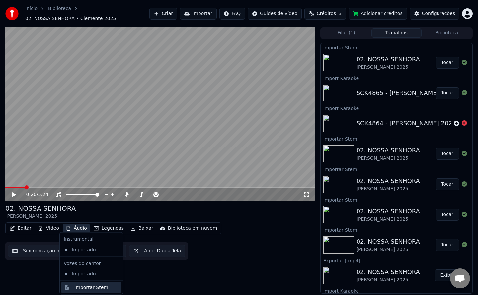
click at [77, 285] on div "Importar Stem" at bounding box center [91, 287] width 34 height 7
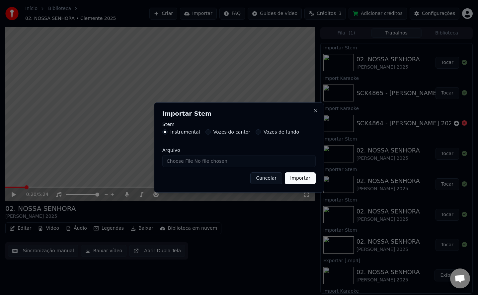
click at [222, 131] on label "Vozes do cantor" at bounding box center [231, 132] width 37 height 5
click at [211, 131] on button "Vozes do cantor" at bounding box center [207, 131] width 5 height 5
click at [222, 159] on input "Arquivo" at bounding box center [238, 161] width 153 height 12
type input "**********"
click at [297, 178] on button "Importar" at bounding box center [300, 178] width 31 height 12
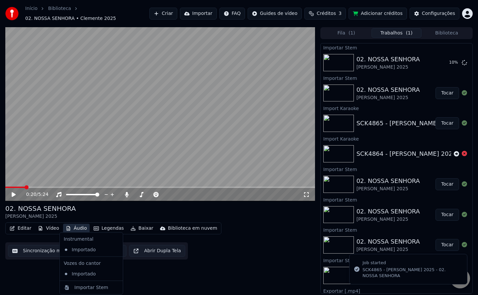
click at [84, 227] on button "Áudio" at bounding box center [76, 228] width 27 height 9
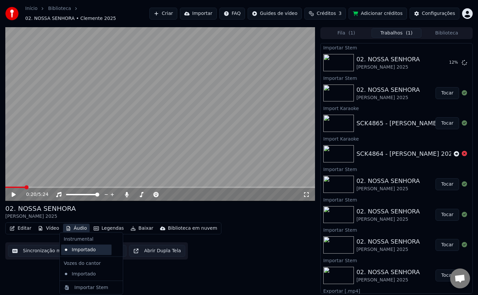
click at [90, 250] on div "Importado" at bounding box center [86, 249] width 50 height 11
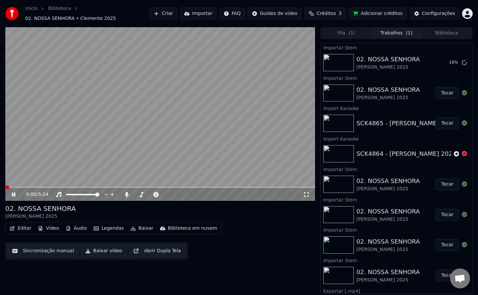
click at [76, 228] on button "Áudio" at bounding box center [76, 228] width 27 height 9
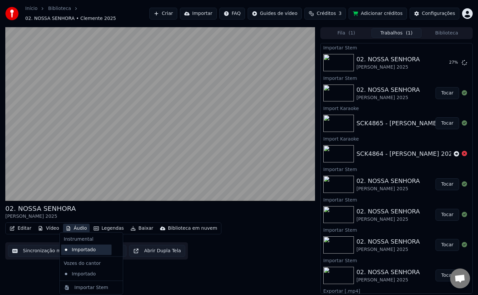
click at [83, 251] on div "Importado" at bounding box center [86, 249] width 50 height 11
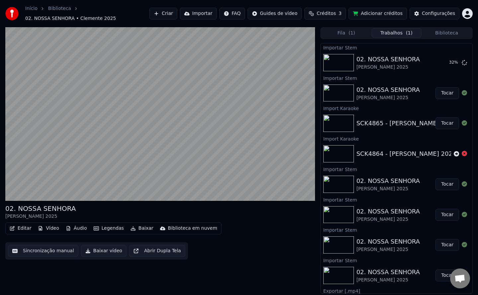
click at [86, 226] on button "Áudio" at bounding box center [76, 228] width 27 height 9
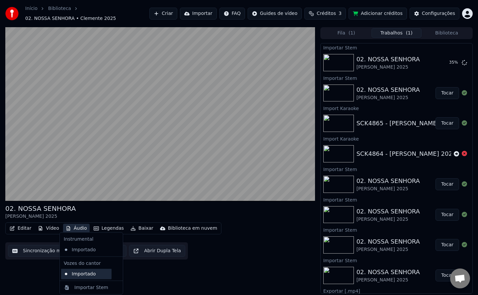
click at [83, 274] on div "Importado" at bounding box center [86, 274] width 50 height 11
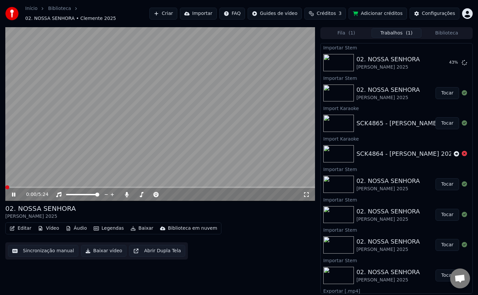
click at [126, 147] on video at bounding box center [159, 114] width 309 height 174
click at [445, 32] on button "Biblioteca" at bounding box center [446, 33] width 50 height 10
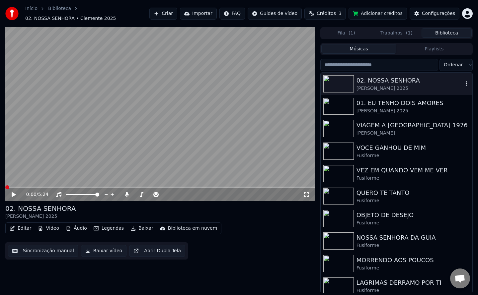
click at [463, 82] on icon "button" at bounding box center [466, 83] width 7 height 5
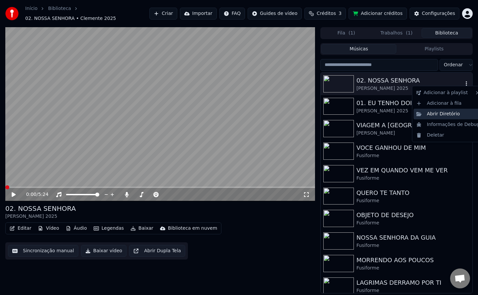
click at [452, 116] on div "Abrir Diretório" at bounding box center [447, 114] width 69 height 11
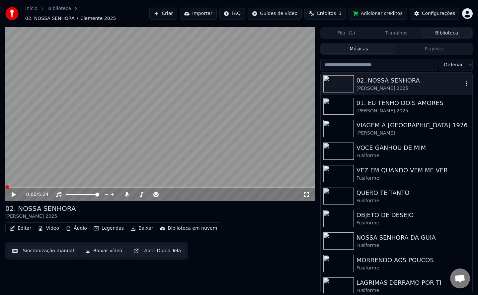
click at [390, 79] on div "02. NOSSA SENHORA" at bounding box center [409, 80] width 106 height 9
click at [128, 192] on icon at bounding box center [126, 194] width 7 height 5
click at [61, 192] on icon at bounding box center [58, 194] width 5 height 5
click at [61, 192] on icon at bounding box center [58, 194] width 7 height 5
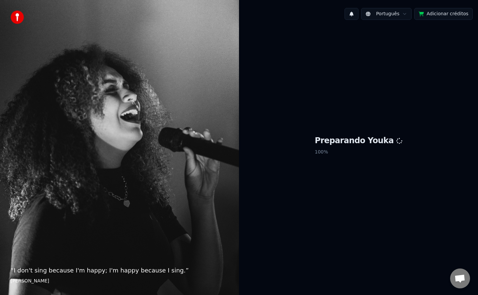
scroll to position [1041, 0]
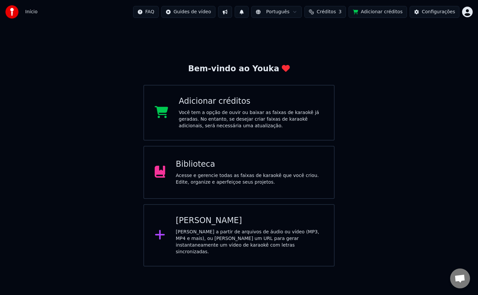
click at [228, 182] on div "Acesse e gerencie todas as faixas de karaokê que você criou. Edite, organize e …" at bounding box center [250, 178] width 148 height 13
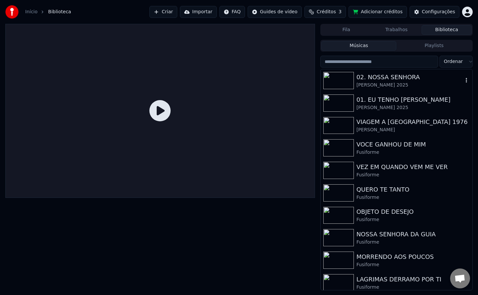
click at [383, 83] on div "[PERSON_NAME] 2025" at bounding box center [409, 85] width 106 height 7
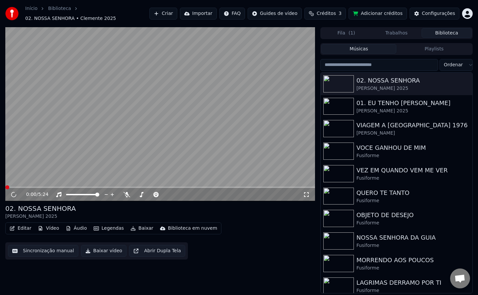
click at [81, 225] on button "Áudio" at bounding box center [76, 228] width 27 height 9
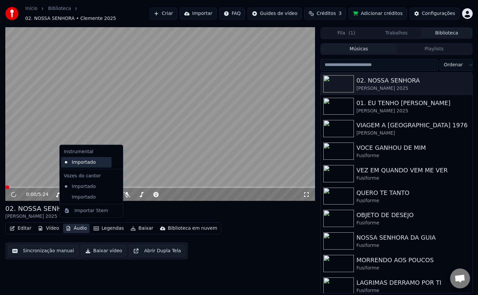
click at [86, 162] on div "Importado" at bounding box center [86, 162] width 50 height 11
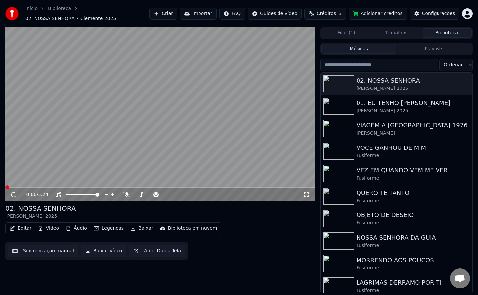
click at [81, 224] on button "Áudio" at bounding box center [76, 228] width 27 height 9
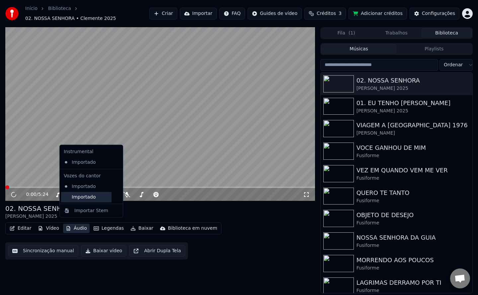
click at [89, 197] on div "Importado" at bounding box center [86, 197] width 50 height 11
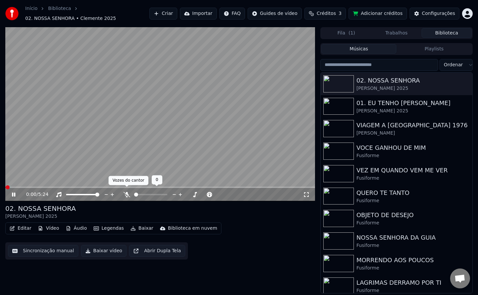
click at [127, 192] on icon at bounding box center [126, 194] width 7 height 5
click at [126, 193] on icon at bounding box center [127, 194] width 4 height 5
click at [127, 192] on icon at bounding box center [126, 194] width 7 height 5
click at [58, 192] on icon at bounding box center [58, 194] width 5 height 5
click at [58, 192] on icon at bounding box center [58, 194] width 7 height 5
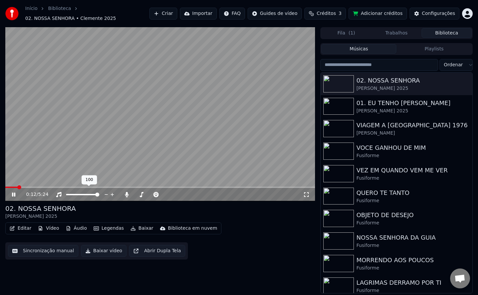
click at [58, 192] on icon at bounding box center [58, 194] width 5 height 5
click at [58, 192] on icon at bounding box center [58, 194] width 7 height 5
click at [125, 193] on icon at bounding box center [126, 194] width 7 height 5
click at [14, 193] on icon at bounding box center [13, 195] width 3 height 4
click at [17, 192] on icon at bounding box center [19, 194] width 16 height 5
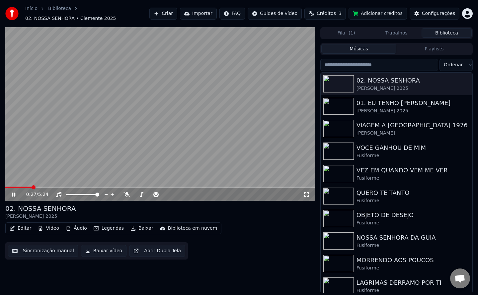
click at [106, 251] on button "Baixar vídeo" at bounding box center [103, 251] width 45 height 12
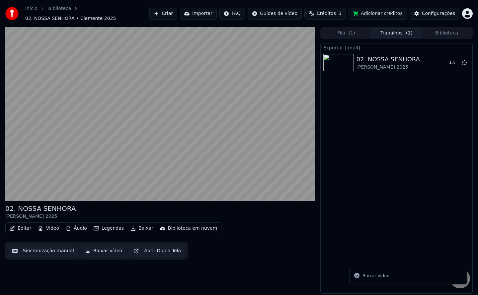
click at [80, 226] on button "Áudio" at bounding box center [76, 228] width 27 height 9
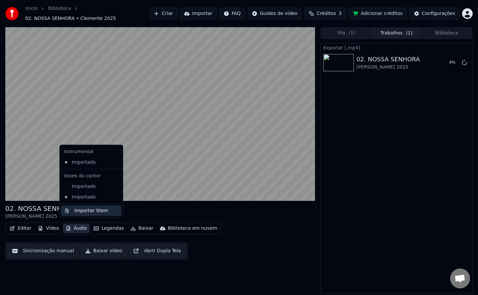
click at [77, 214] on div "Importar Stem" at bounding box center [91, 210] width 60 height 11
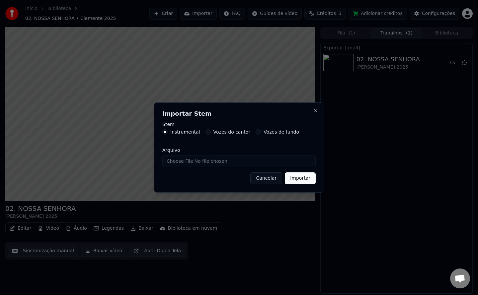
click at [208, 162] on input "Arquivo" at bounding box center [238, 161] width 153 height 12
type input "**********"
click at [310, 183] on button "Importar" at bounding box center [300, 178] width 31 height 12
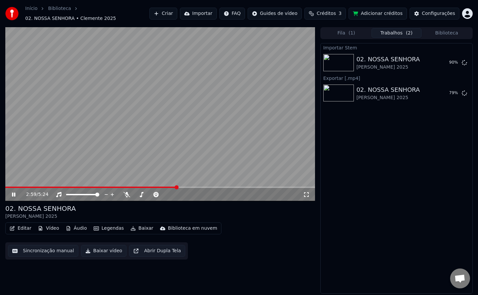
click at [222, 108] on video at bounding box center [159, 114] width 309 height 174
